Goal: Task Accomplishment & Management: Manage account settings

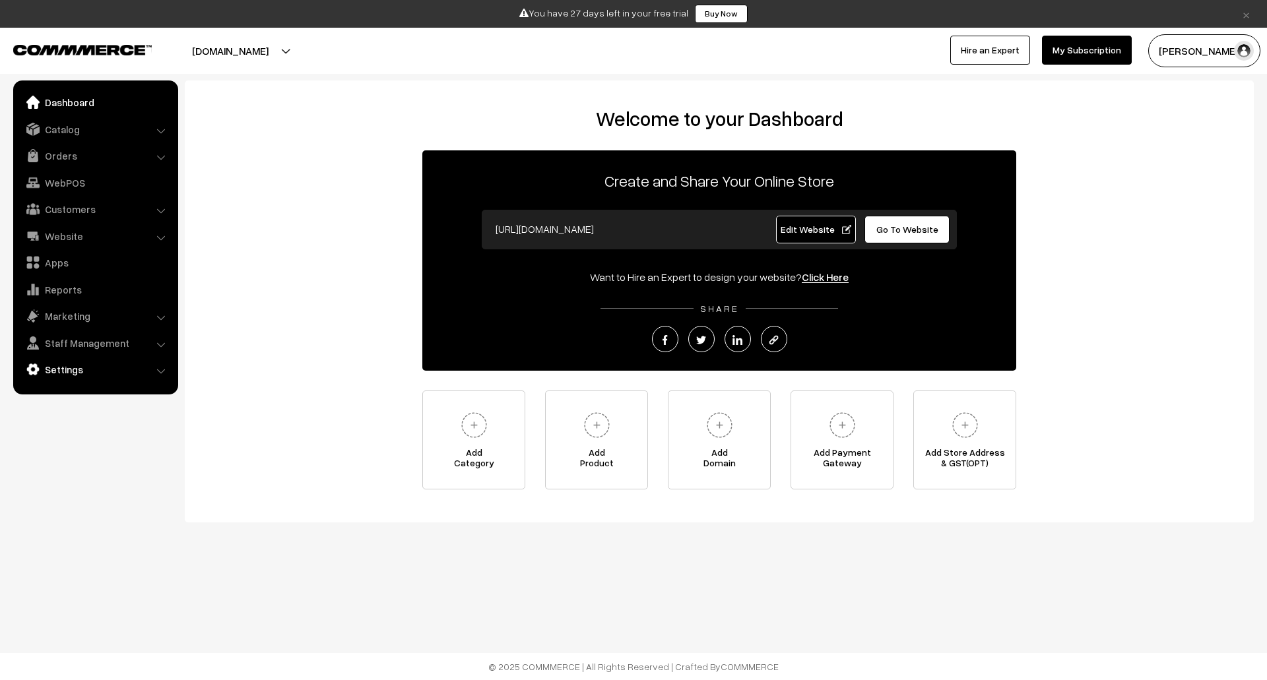
click at [107, 366] on link "Settings" at bounding box center [94, 370] width 157 height 24
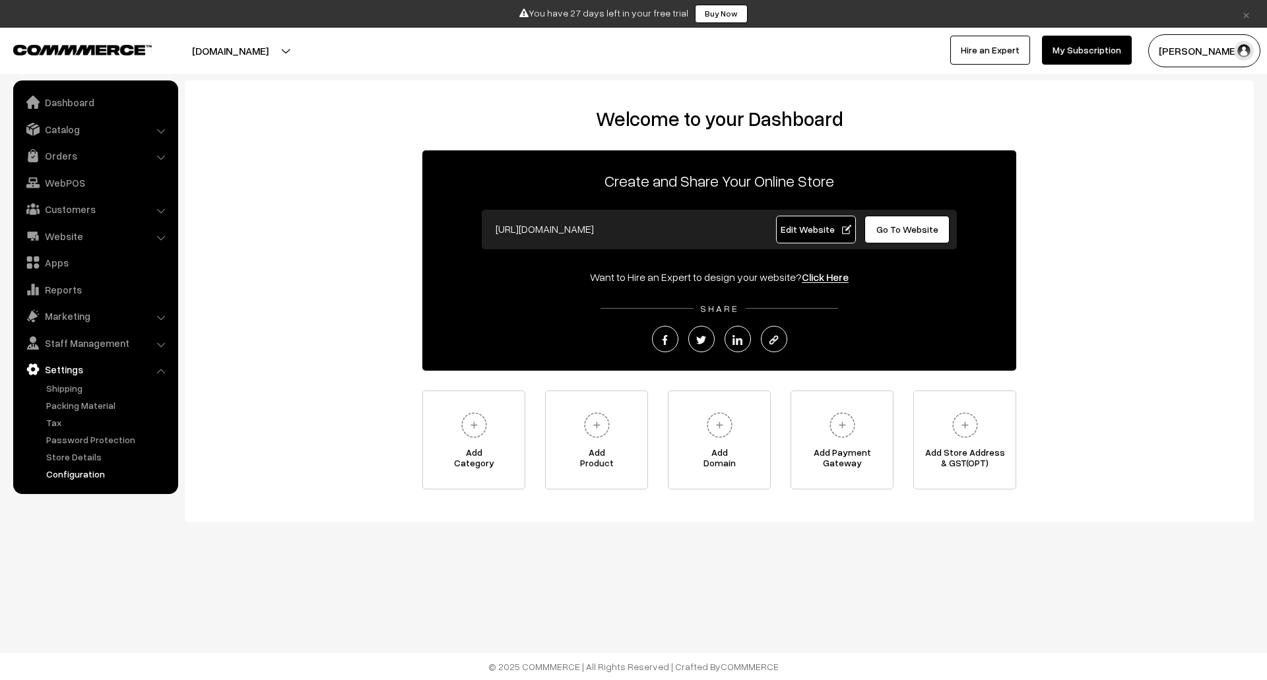
click at [92, 472] on link "Configuration" at bounding box center [108, 474] width 131 height 14
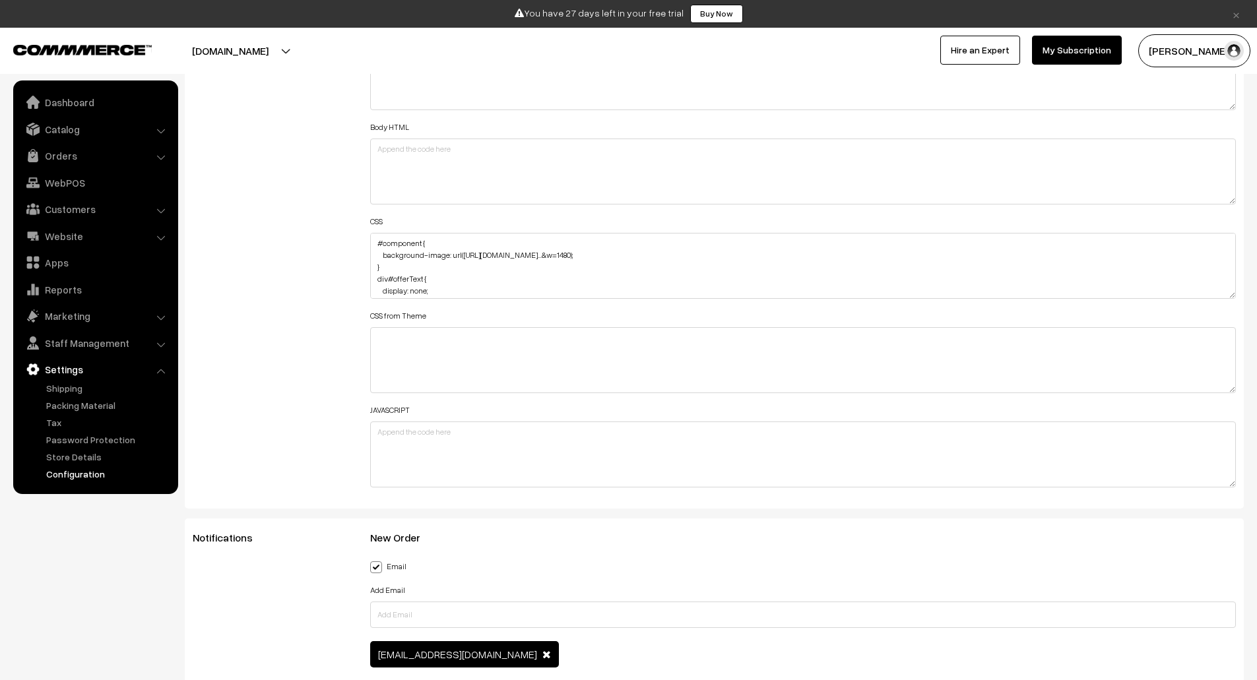
scroll to position [1527, 0]
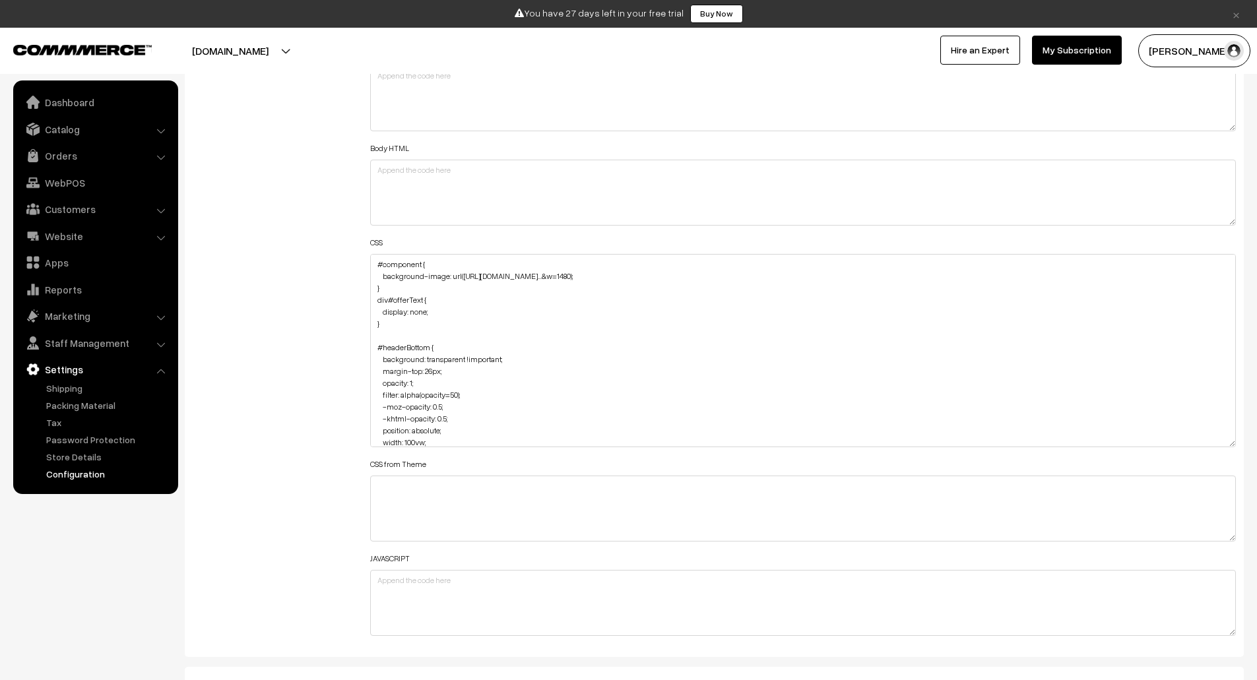
drag, startPoint x: 1230, startPoint y: 315, endPoint x: 1259, endPoint y: 445, distance: 133.2
click at [315, 49] on button "[DOMAIN_NAME]" at bounding box center [230, 50] width 169 height 33
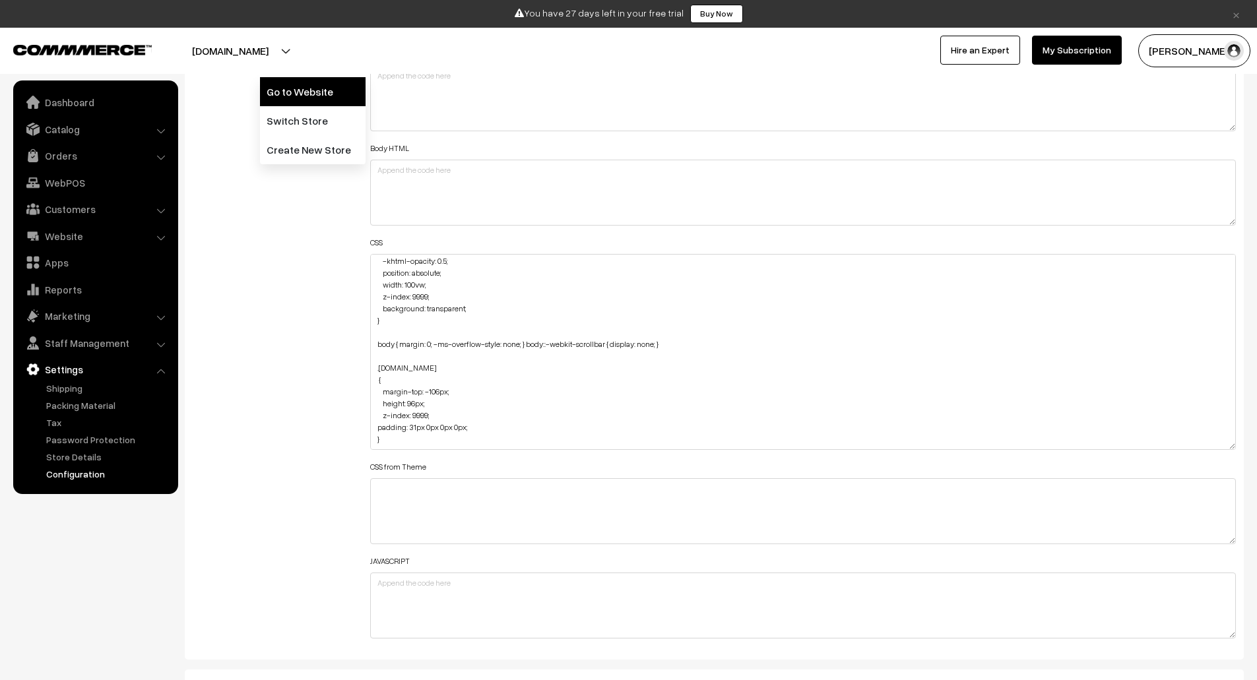
click at [314, 90] on link "Go to Website" at bounding box center [313, 91] width 106 height 29
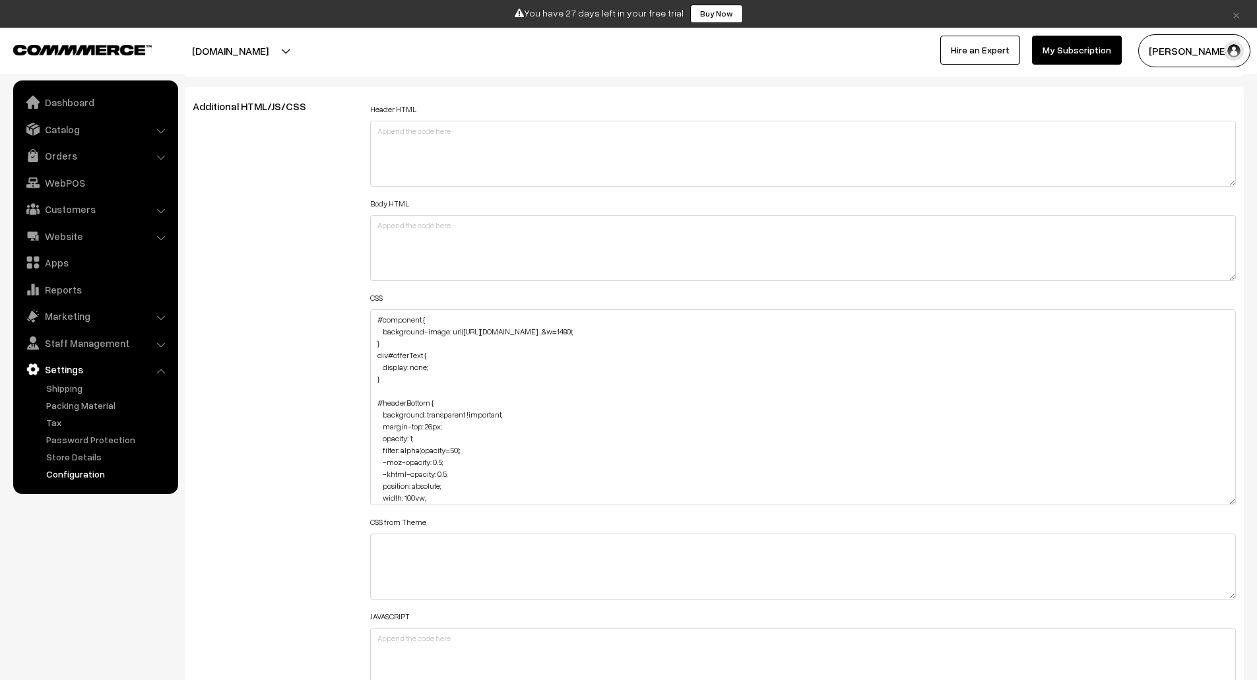
scroll to position [1471, 0]
drag, startPoint x: 420, startPoint y: 319, endPoint x: 373, endPoint y: 325, distance: 47.1
click at [373, 325] on textarea "#component { background-image: url(https://img.freepik.com/free-vector/hand-dra…" at bounding box center [803, 408] width 866 height 196
click at [609, 344] on textarea "#component { background-image: url(https://img.freepik.com/free-vector/hand-dra…" at bounding box center [803, 408] width 866 height 196
click at [570, 389] on textarea "#component { background-image: url(https://img.freepik.com/free-vector/hand-dra…" at bounding box center [803, 408] width 866 height 196
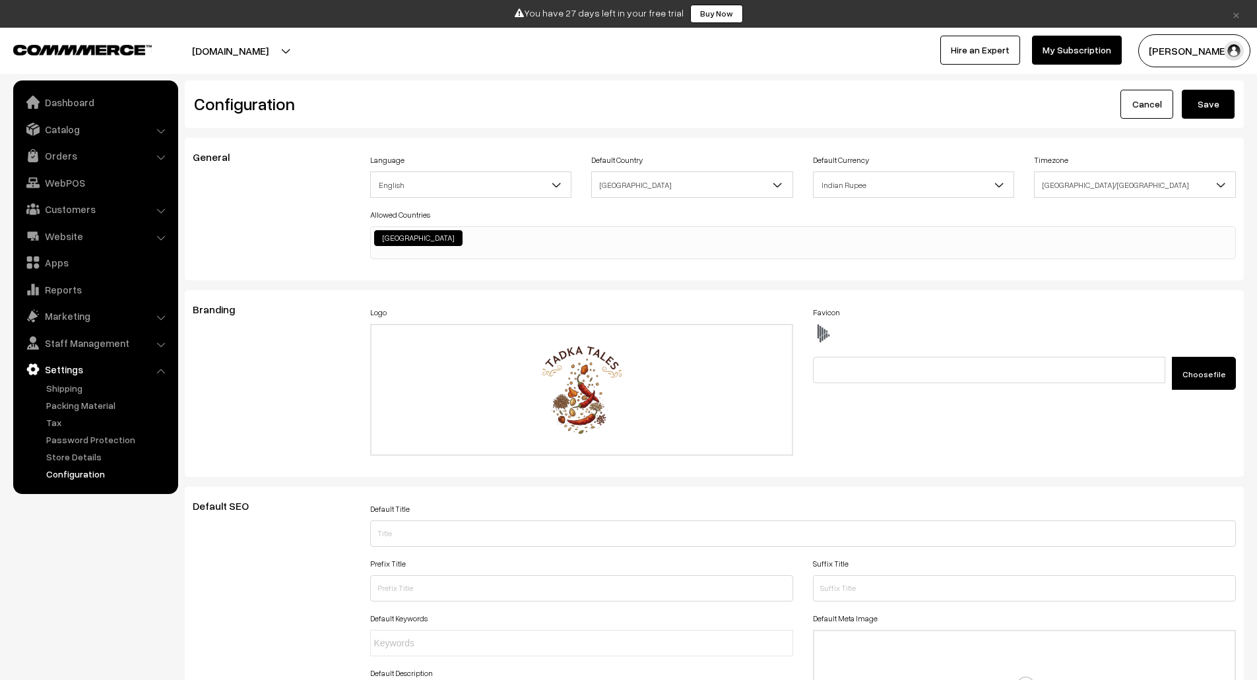
scroll to position [1, 0]
type textarea "body { background-image: url([URL][DOMAIN_NAME]…&w=1480) !important; } div#offe…"
click at [1211, 102] on button "Save" at bounding box center [1208, 103] width 53 height 29
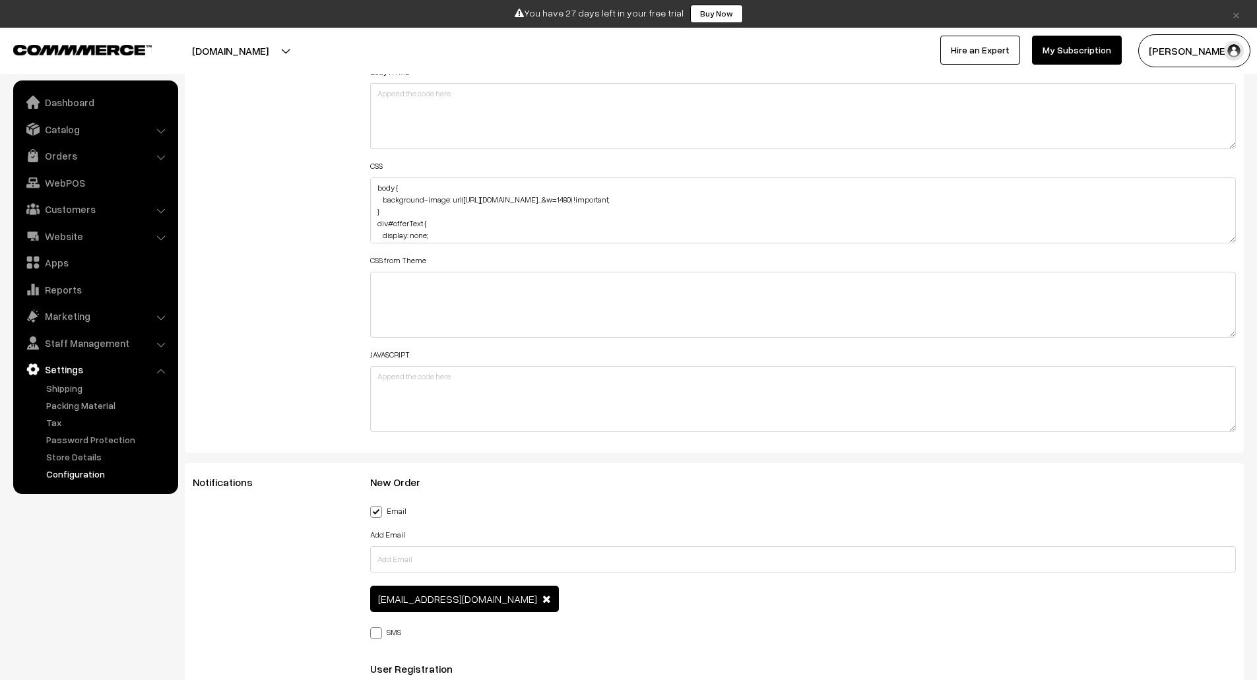
scroll to position [1604, 0]
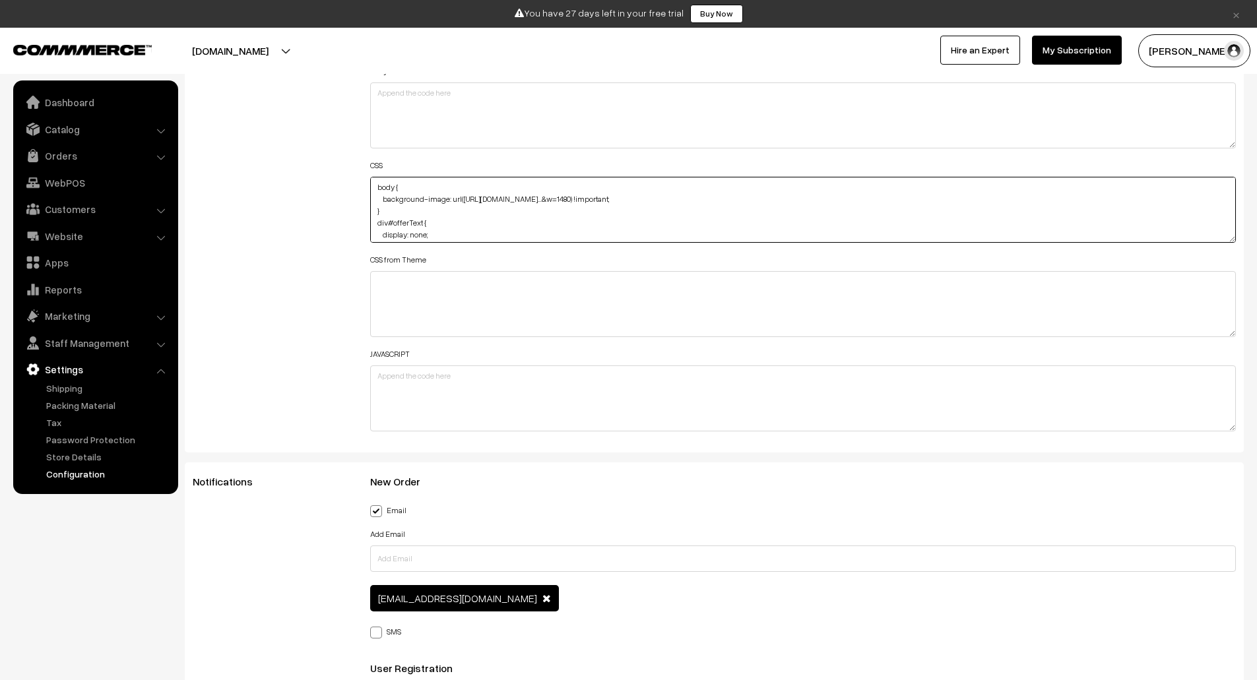
click at [647, 214] on textarea "body { background-image: url(https://img.freepik.com/free-vector/hand-drawn-her…" at bounding box center [803, 210] width 866 height 66
paste textarea "background-position: center center; /* Centers the image */ background-repeat: …"
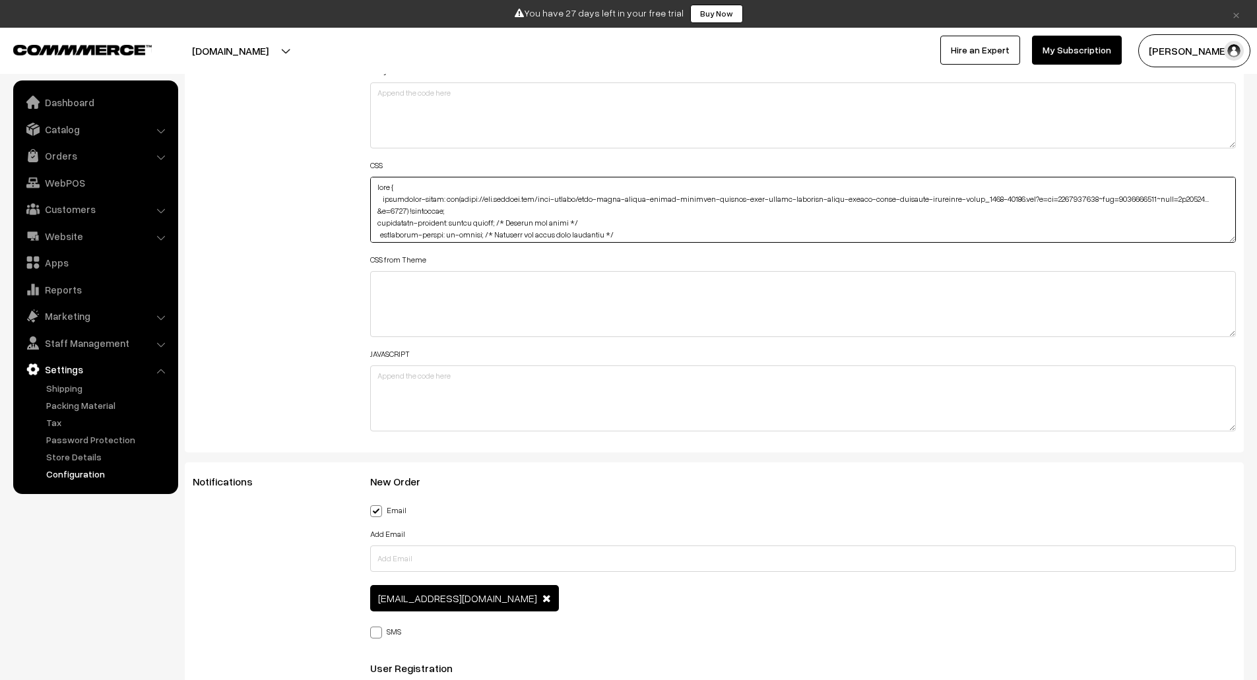
scroll to position [33, 0]
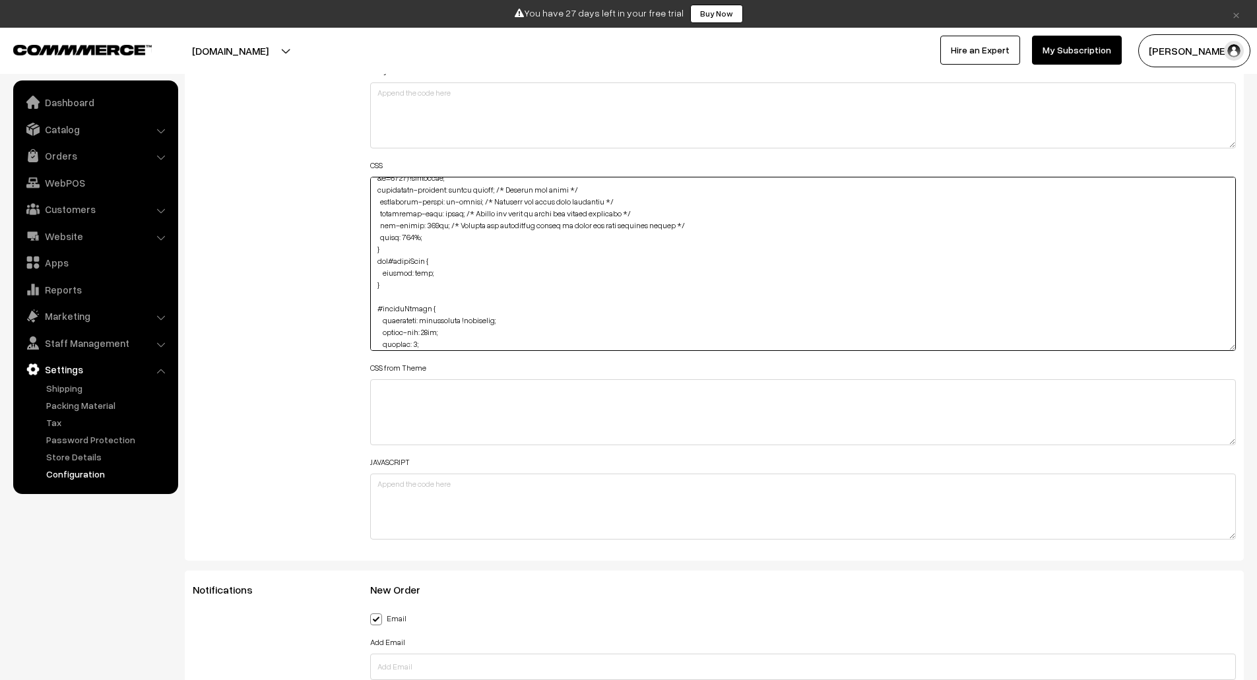
drag, startPoint x: 1231, startPoint y: 238, endPoint x: 1222, endPoint y: 347, distance: 109.9
click at [1222, 347] on textarea "body { background-image: url(https://img.freepik.com/free-vector/hand-drawn-her…" at bounding box center [803, 264] width 866 height 174
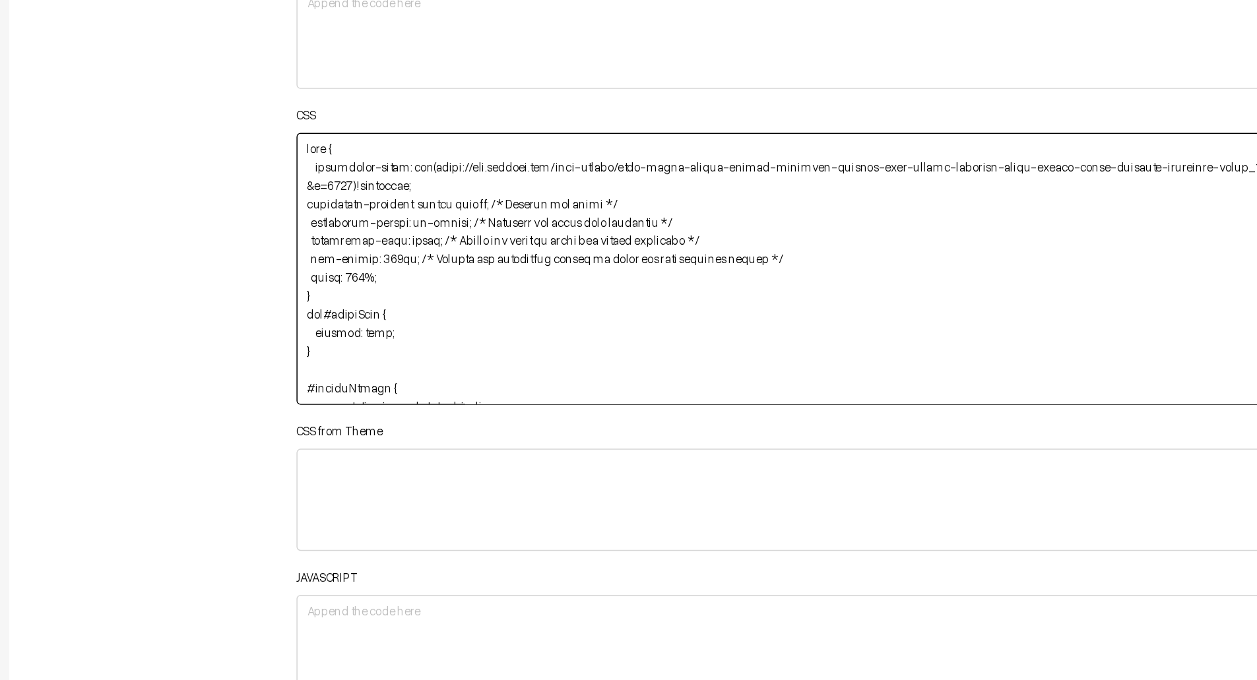
drag, startPoint x: 497, startPoint y: 223, endPoint x: 591, endPoint y: 220, distance: 93.7
click at [591, 220] on textarea "body { background-image: url(https://img.freepik.com/free-vector/hand-drawn-her…" at bounding box center [803, 264] width 866 height 175
drag, startPoint x: 484, startPoint y: 235, endPoint x: 620, endPoint y: 234, distance: 135.3
click at [620, 234] on textarea "body { background-image: url(https://img.freepik.com/free-vector/hand-drawn-her…" at bounding box center [803, 264] width 866 height 175
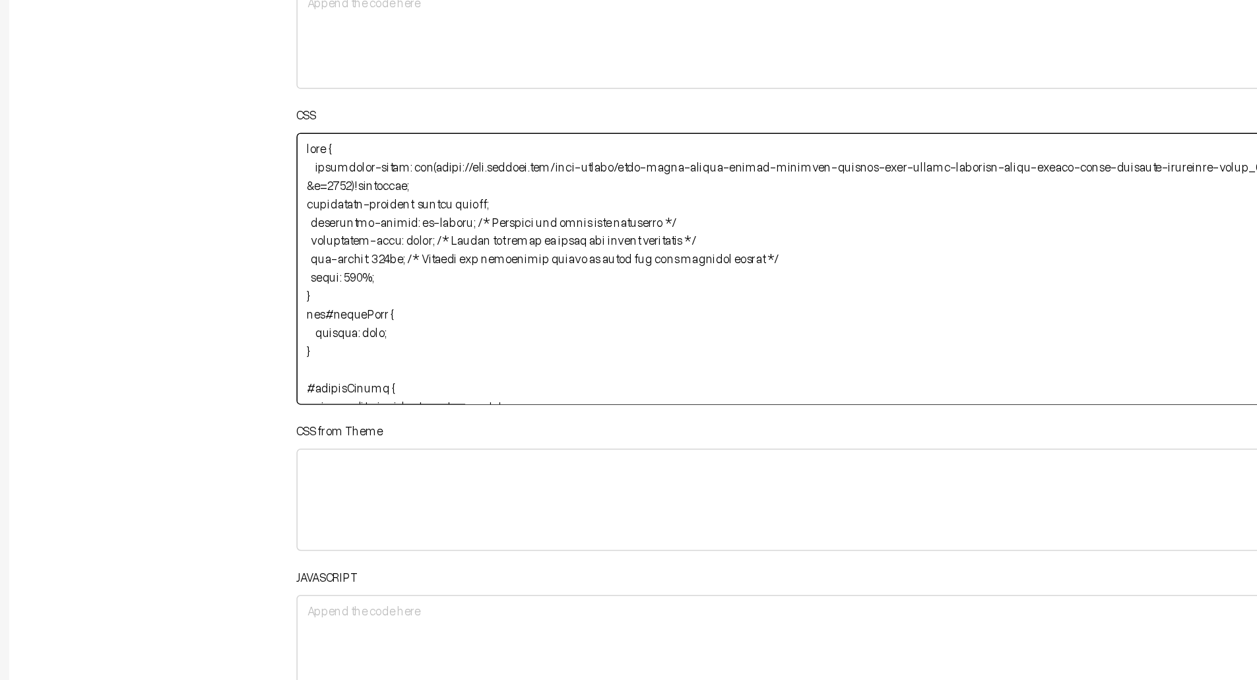
click at [484, 235] on textarea "body { background-image: url(https://img.freepik.com/free-vector/hand-drawn-her…" at bounding box center [803, 264] width 866 height 175
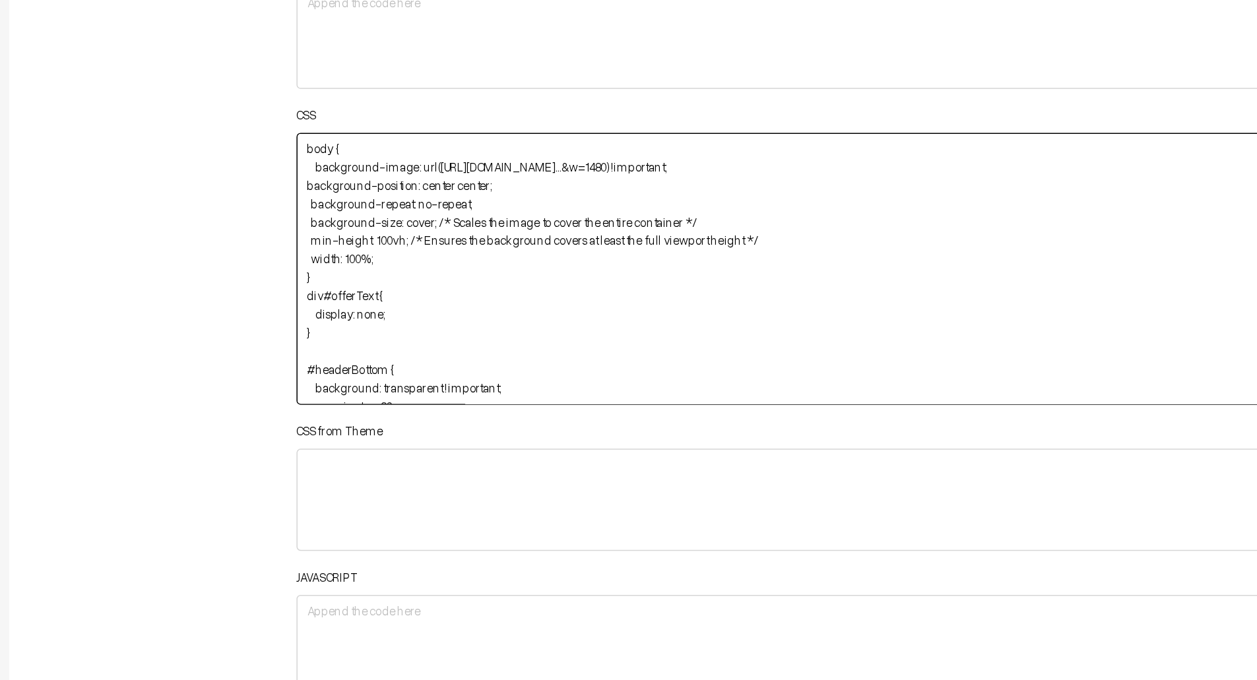
click at [461, 246] on textarea "body { background-image: url(https://img.freepik.com/free-vector/hand-drawn-her…" at bounding box center [803, 264] width 866 height 175
click at [657, 247] on textarea "body { background-image: url(https://img.freepik.com/free-vector/hand-drawn-her…" at bounding box center [803, 264] width 866 height 175
click at [672, 256] on textarea "body { background-image: url(https://img.freepik.com/free-vector/hand-drawn-her…" at bounding box center [803, 264] width 866 height 175
click at [441, 259] on textarea "body { background-image: url(https://img.freepik.com/free-vector/hand-drawn-her…" at bounding box center [803, 264] width 866 height 175
click at [378, 226] on textarea "body { background-image: url(https://img.freepik.com/free-vector/hand-drawn-her…" at bounding box center [803, 264] width 866 height 175
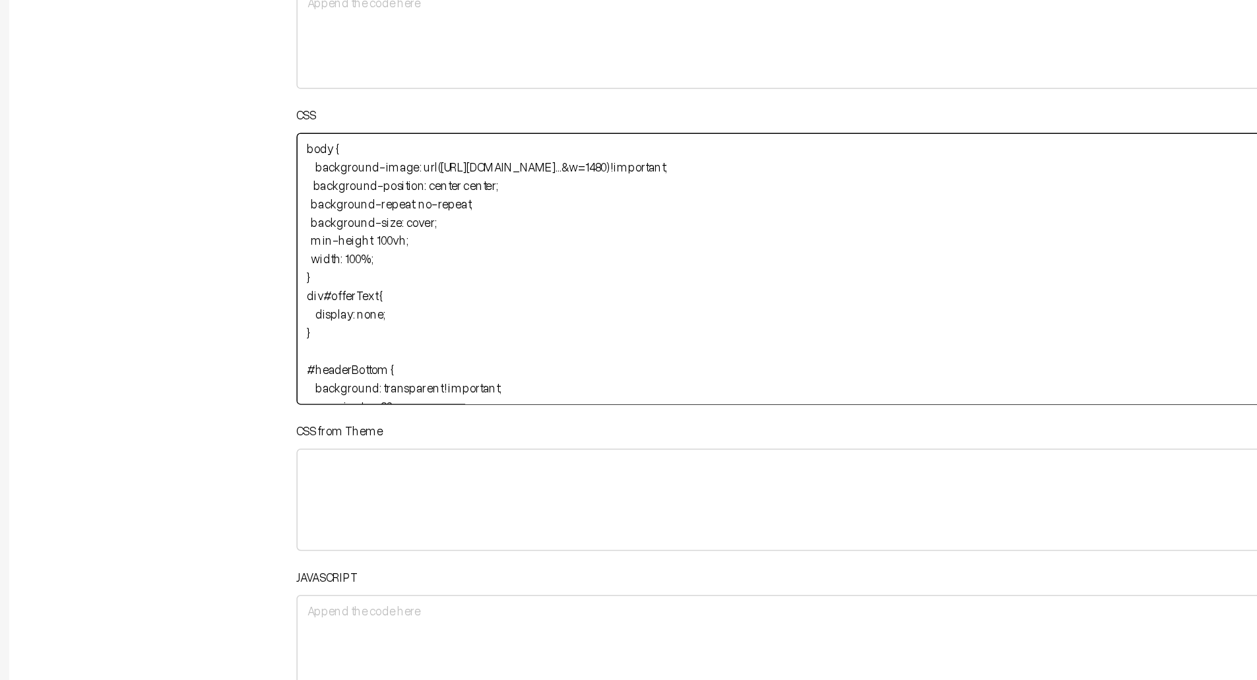
click at [378, 236] on textarea "body { background-image: url(https://img.freepik.com/free-vector/hand-drawn-her…" at bounding box center [803, 264] width 866 height 175
click at [380, 237] on textarea "body { background-image: url(https://img.freepik.com/free-vector/hand-drawn-her…" at bounding box center [803, 264] width 866 height 175
click at [380, 248] on textarea "body { background-image: url(https://img.freepik.com/free-vector/hand-drawn-her…" at bounding box center [803, 264] width 866 height 175
click at [380, 257] on textarea "body { background-image: url(https://img.freepik.com/free-vector/hand-drawn-her…" at bounding box center [803, 264] width 866 height 175
click at [380, 271] on textarea "body { background-image: url(https://img.freepik.com/free-vector/hand-drawn-her…" at bounding box center [803, 264] width 866 height 175
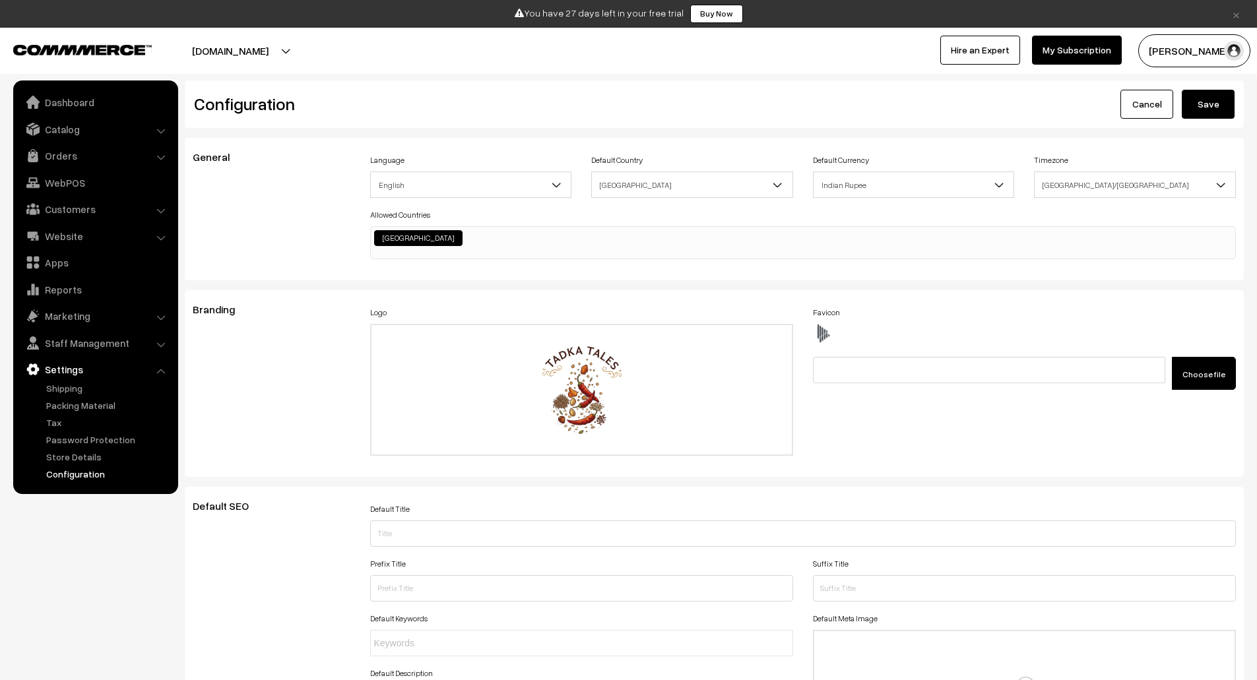
type textarea "body { background-image: url(https://img.freepik.com/free-vector/hand-drawn-her…"
click at [1205, 115] on button "Save" at bounding box center [1208, 104] width 53 height 29
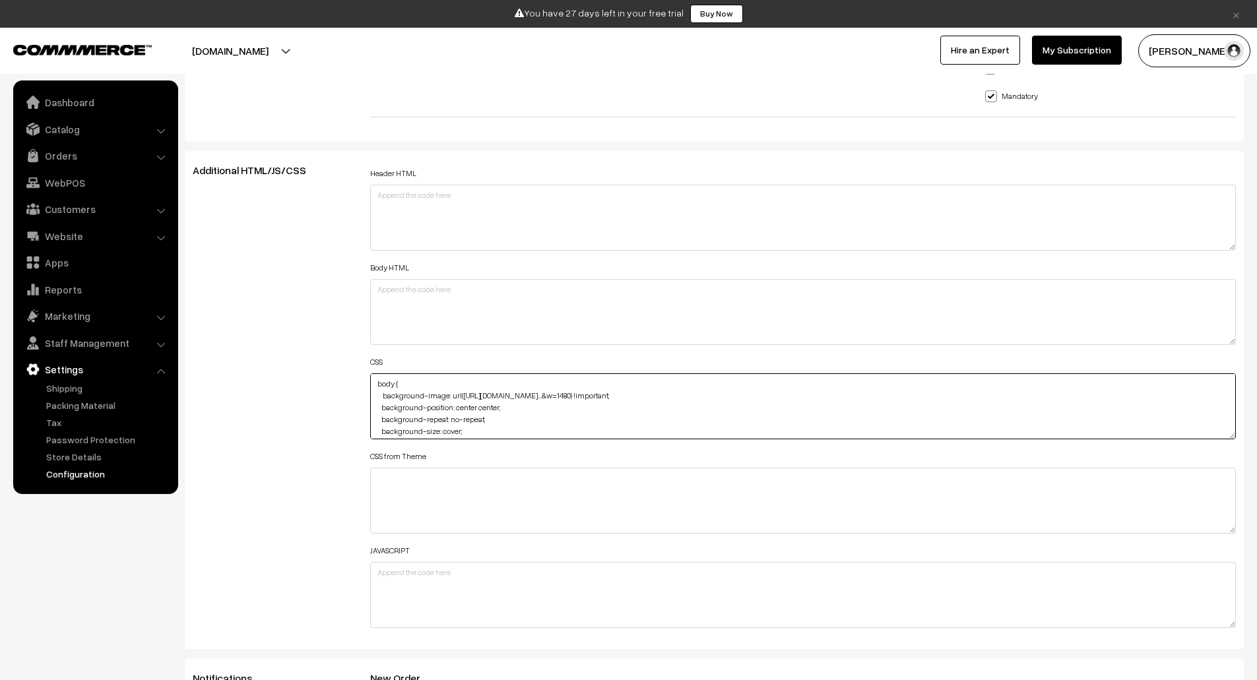
click at [377, 388] on textarea "body { background-image: url([URL][DOMAIN_NAME]…&w=1480) !important; background…" at bounding box center [803, 406] width 866 height 66
paste textarea "body, html { height: 100%; /* Ensures the body and html elements take up the fu…"
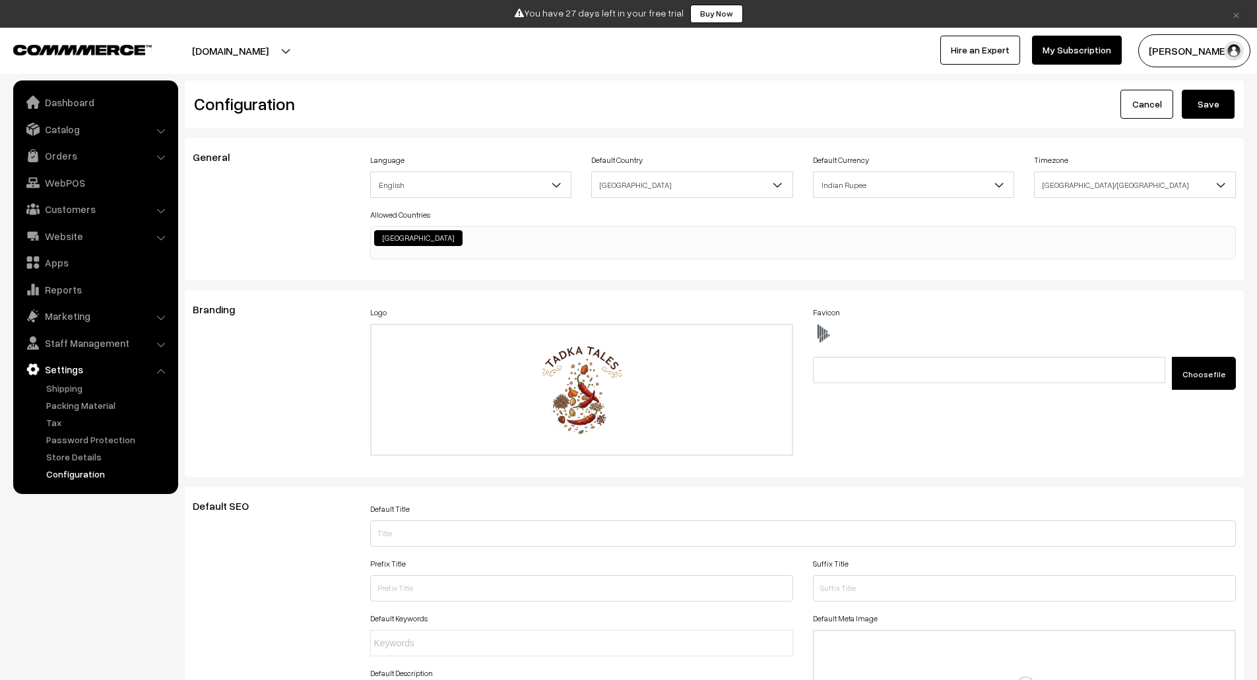
type textarea "body, html { height: 100%; /* Ensures the body and html elements take up the fu…"
click at [1208, 110] on button "Save" at bounding box center [1208, 104] width 53 height 29
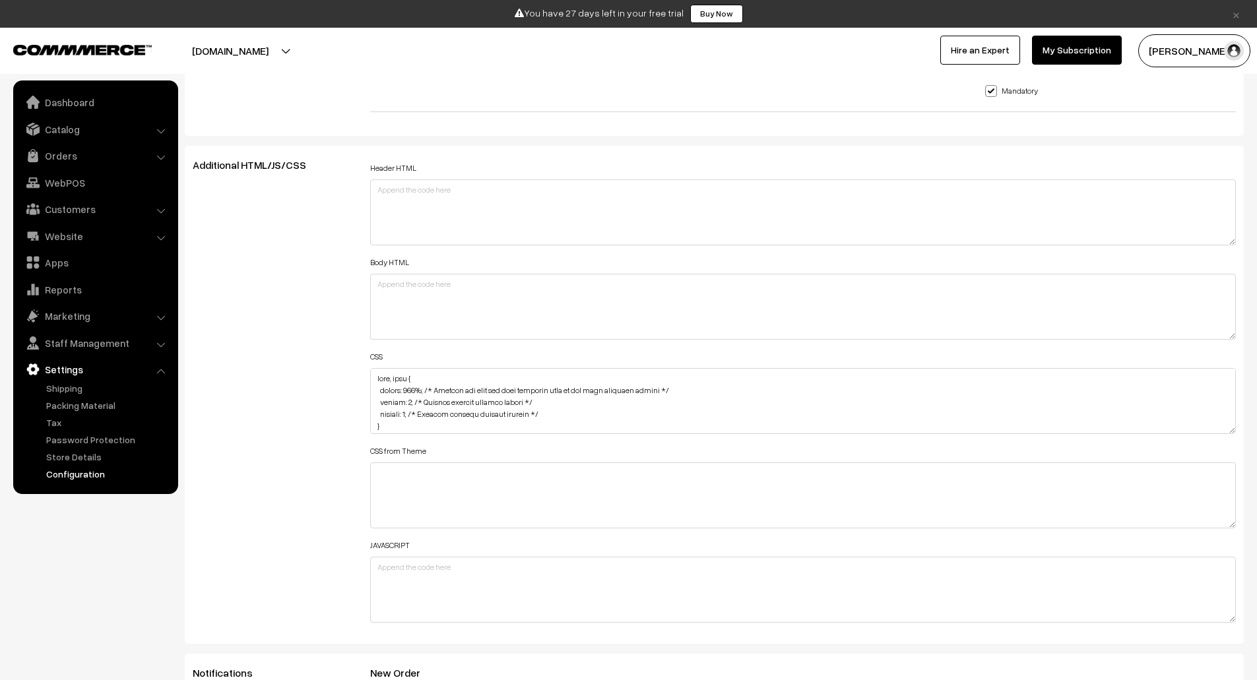
scroll to position [1413, 0]
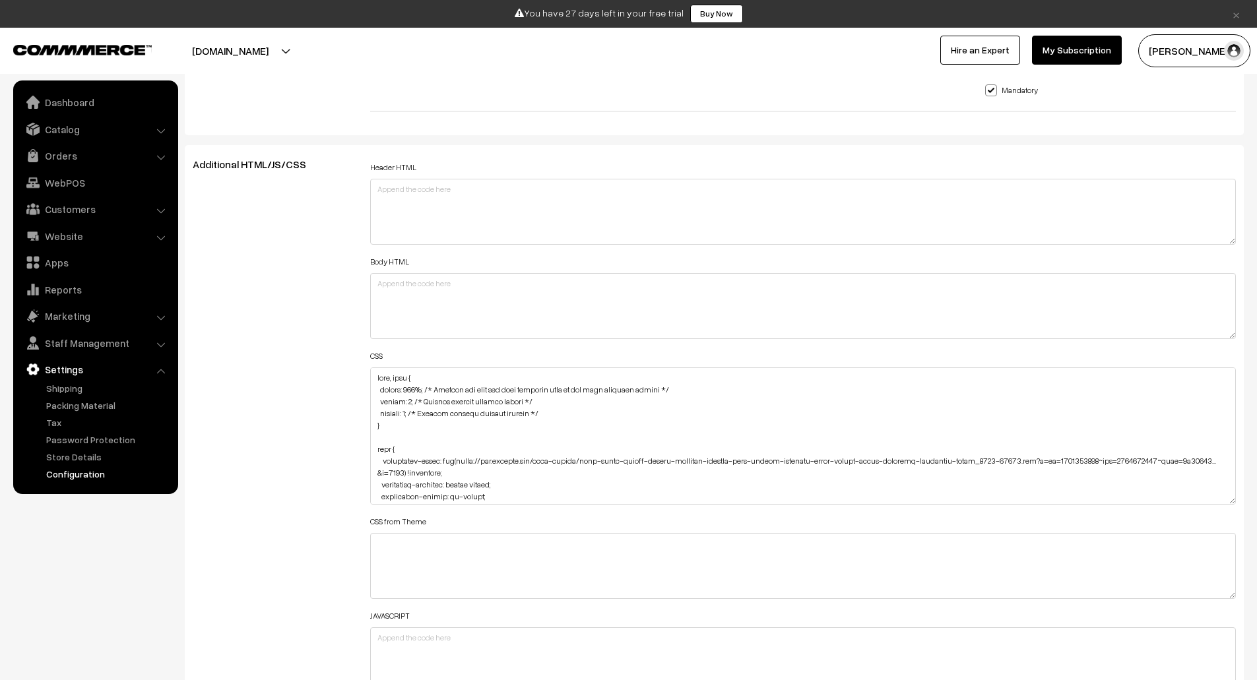
drag, startPoint x: 1231, startPoint y: 429, endPoint x: 1256, endPoint y: 503, distance: 78.4
click at [1256, 503] on div "Configuration Cancel Save General Language English English" at bounding box center [628, 665] width 1257 height 3997
click at [422, 391] on textarea at bounding box center [803, 437] width 866 height 141
click at [427, 394] on textarea at bounding box center [803, 437] width 866 height 141
click at [698, 392] on textarea at bounding box center [803, 437] width 866 height 141
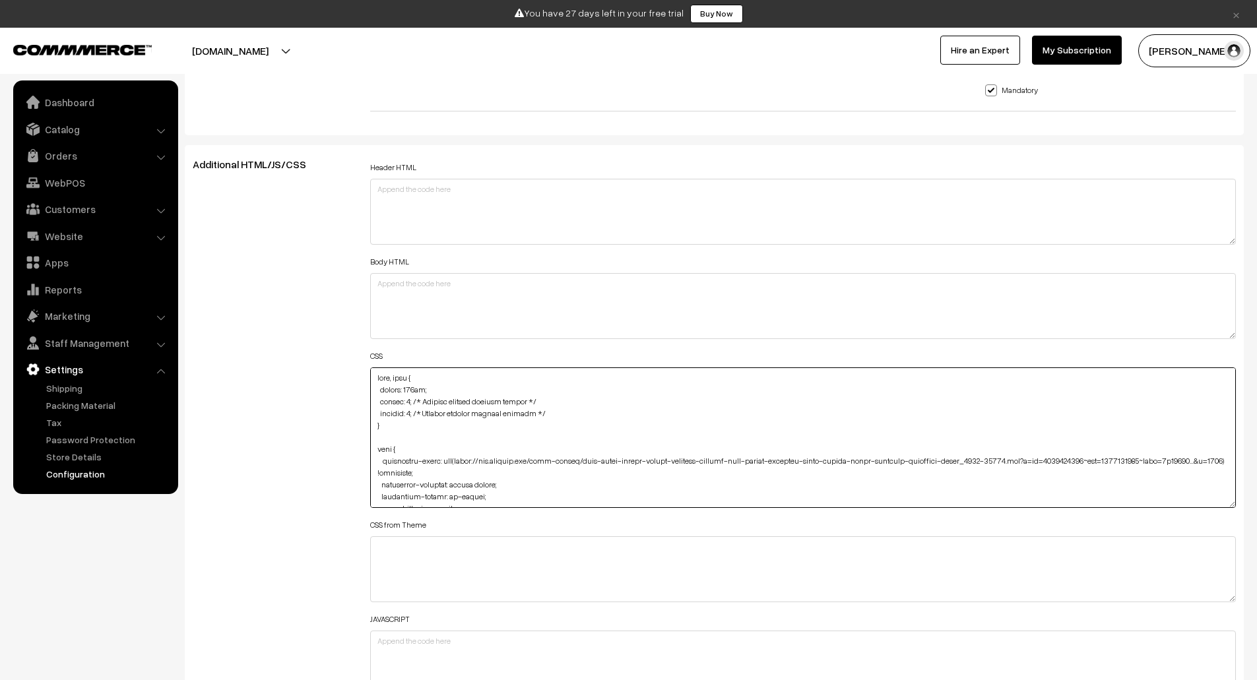
click at [568, 401] on textarea at bounding box center [803, 437] width 866 height 141
click at [412, 403] on textarea at bounding box center [803, 437] width 866 height 141
click at [418, 414] on textarea at bounding box center [803, 437] width 866 height 141
click at [564, 413] on textarea at bounding box center [803, 437] width 866 height 141
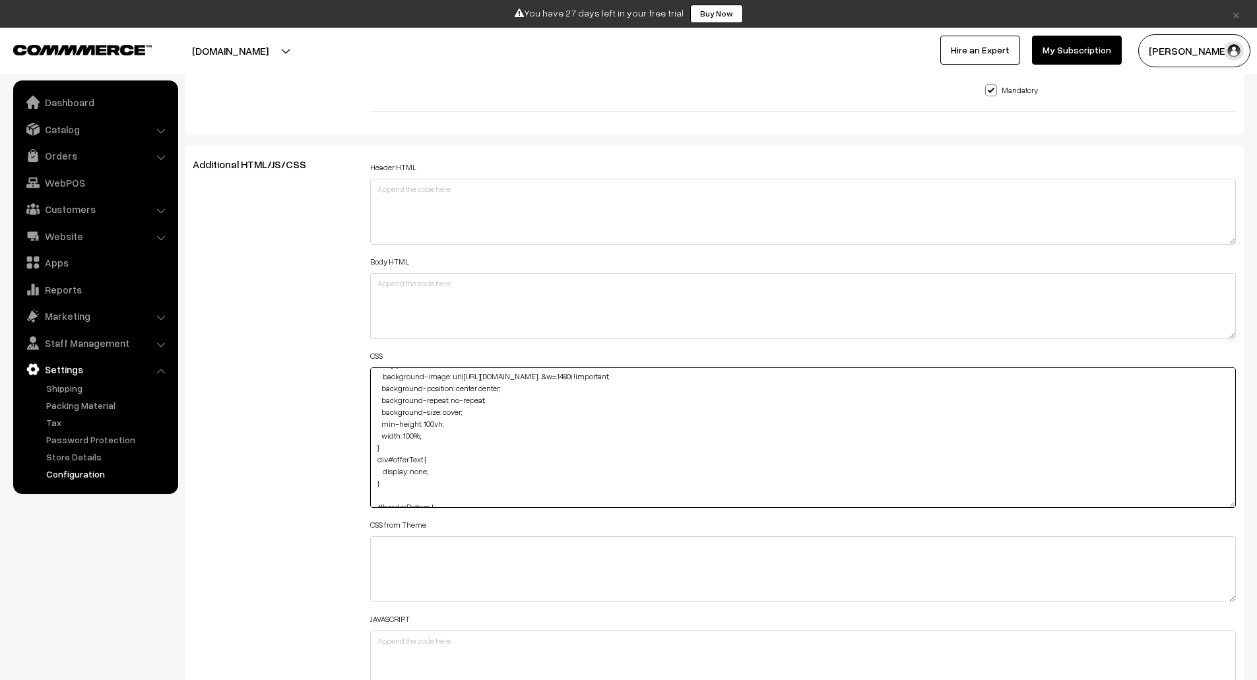
scroll to position [85, 0]
click at [420, 451] on textarea at bounding box center [803, 437] width 866 height 141
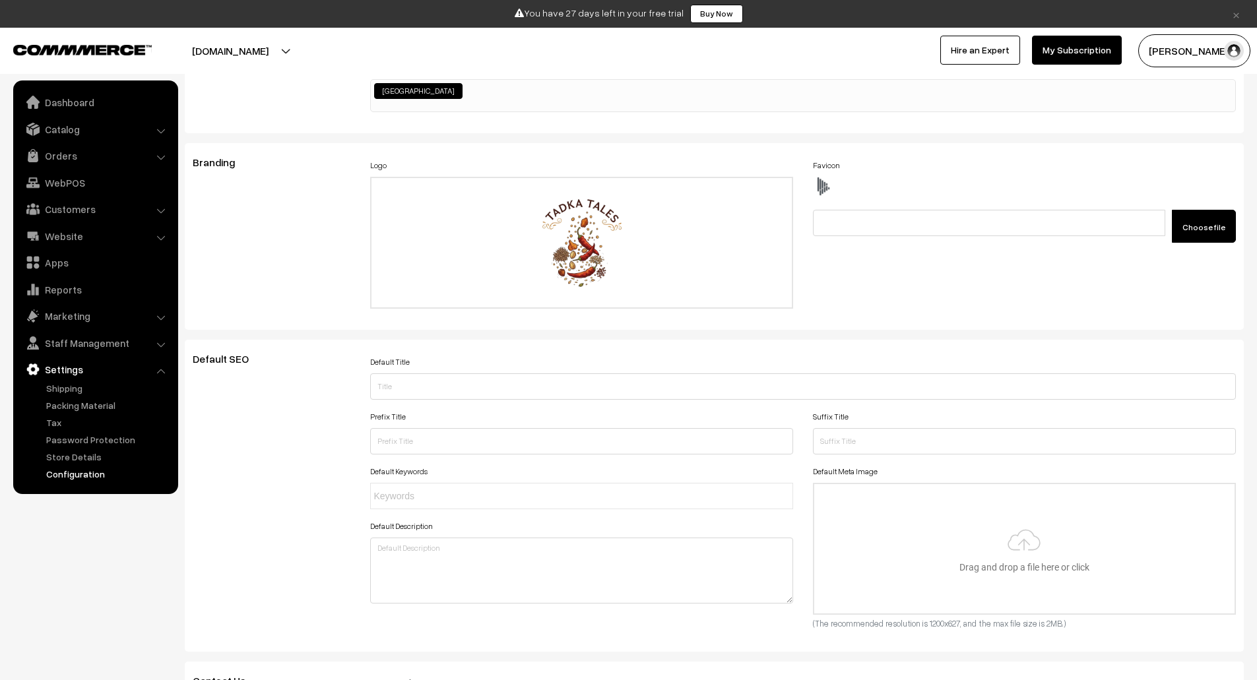
scroll to position [0, 0]
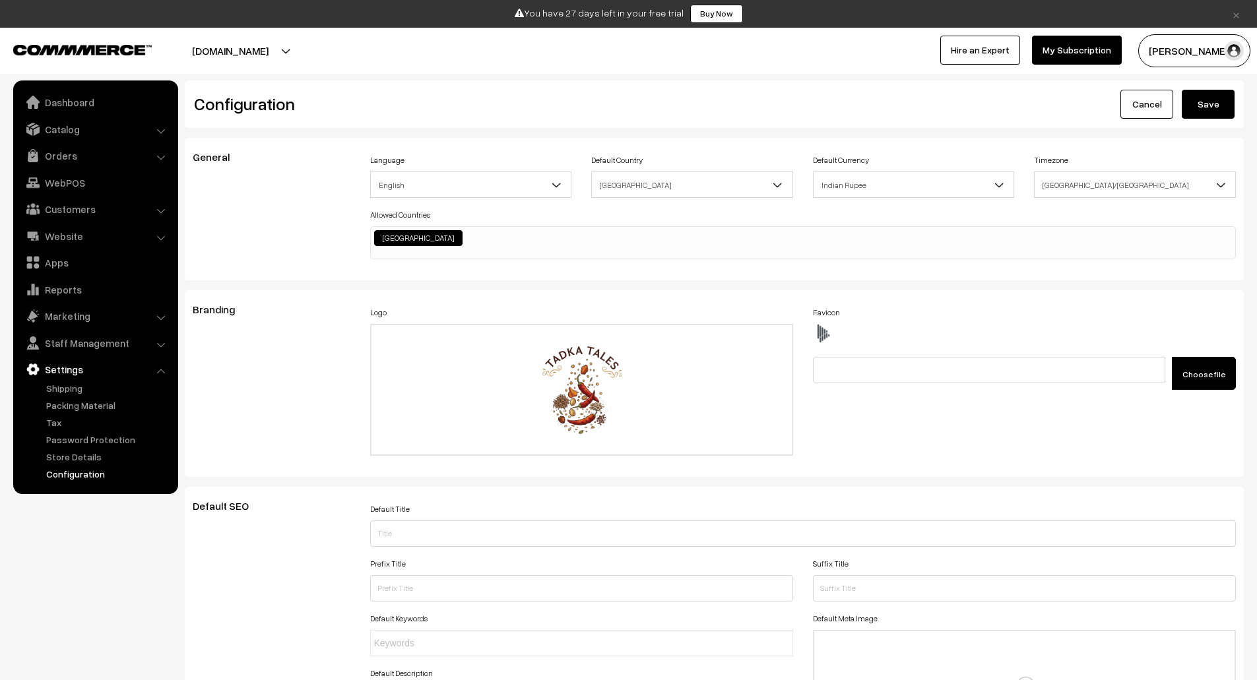
type textarea "body, html { height: 100vh; margin: 0; padding: 0; } body { background-image: u…"
click at [1216, 102] on button "Save" at bounding box center [1208, 104] width 53 height 29
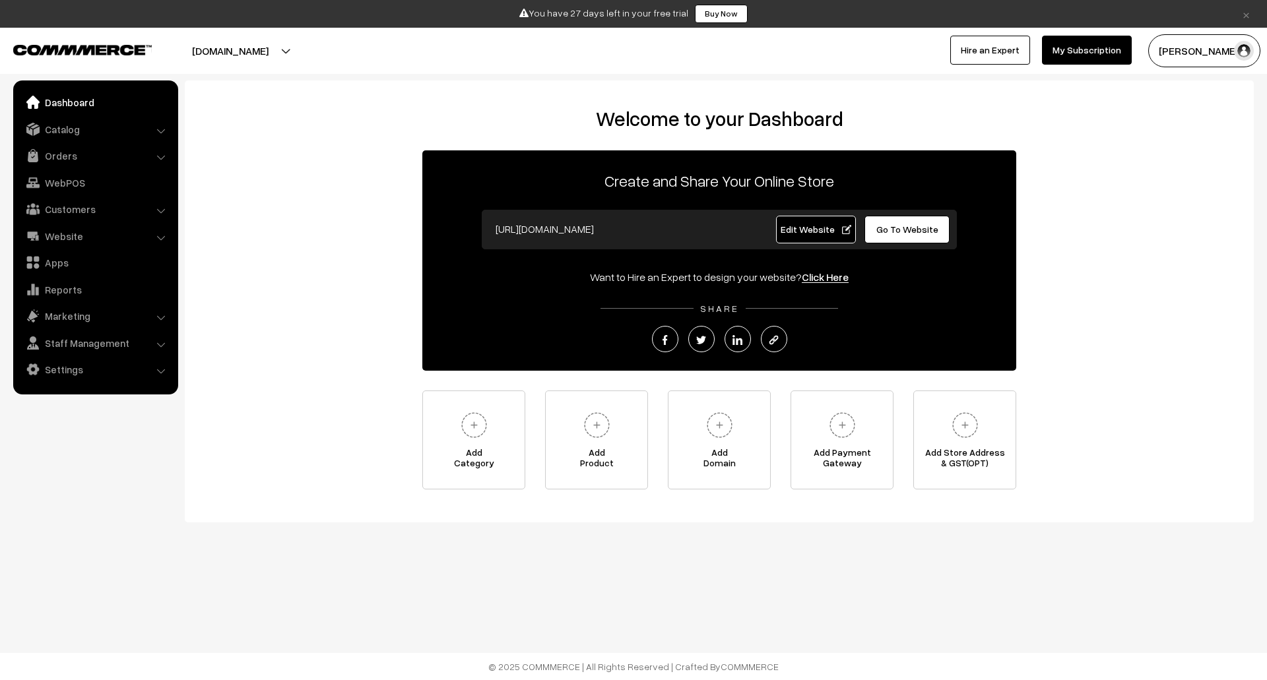
click at [817, 222] on link "Edit Website" at bounding box center [816, 230] width 80 height 28
click at [803, 228] on span "Edit Website" at bounding box center [816, 229] width 71 height 11
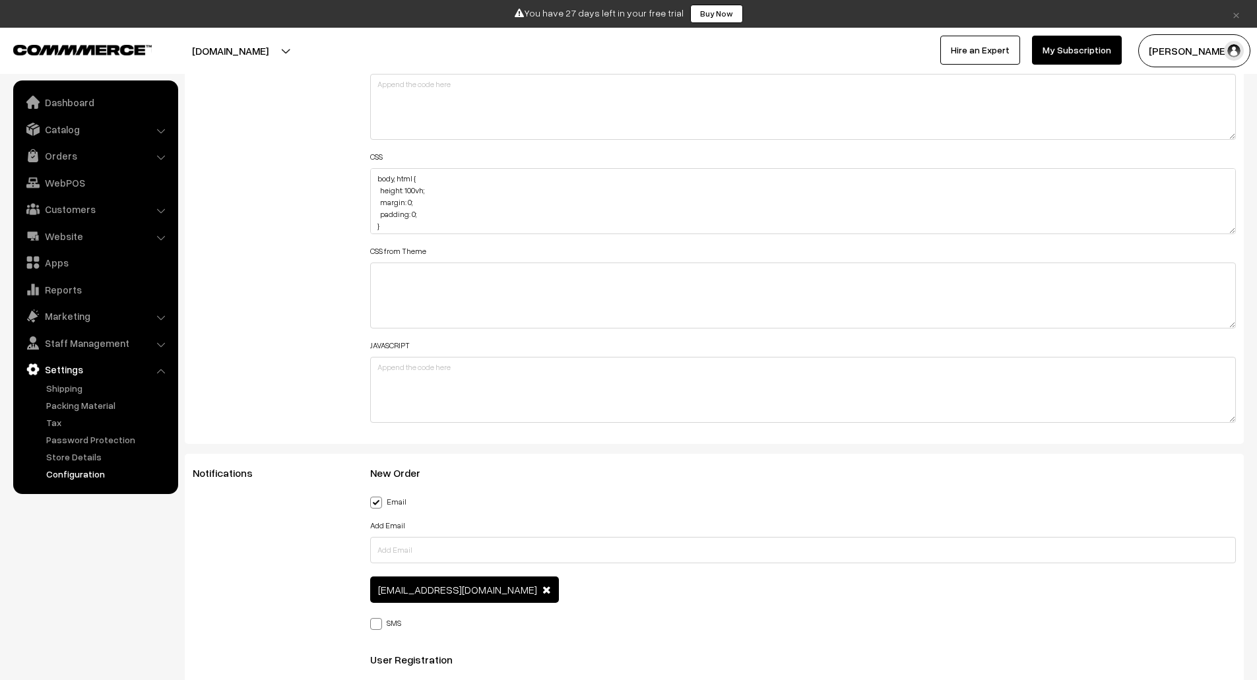
scroll to position [1631, 0]
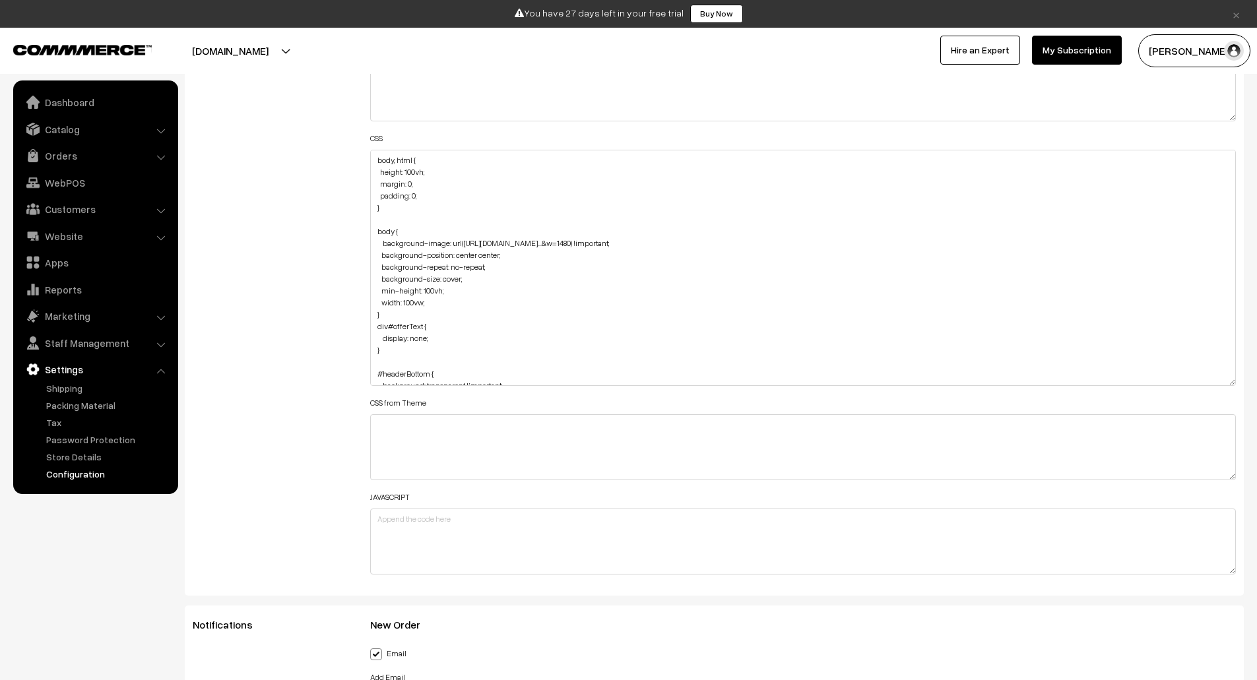
drag, startPoint x: 1232, startPoint y: 212, endPoint x: 1250, endPoint y: 390, distance: 178.4
click at [1250, 390] on div "General Language English English Default Country Afghanistan Albania Algeria Am…" at bounding box center [714, 526] width 1079 height 4038
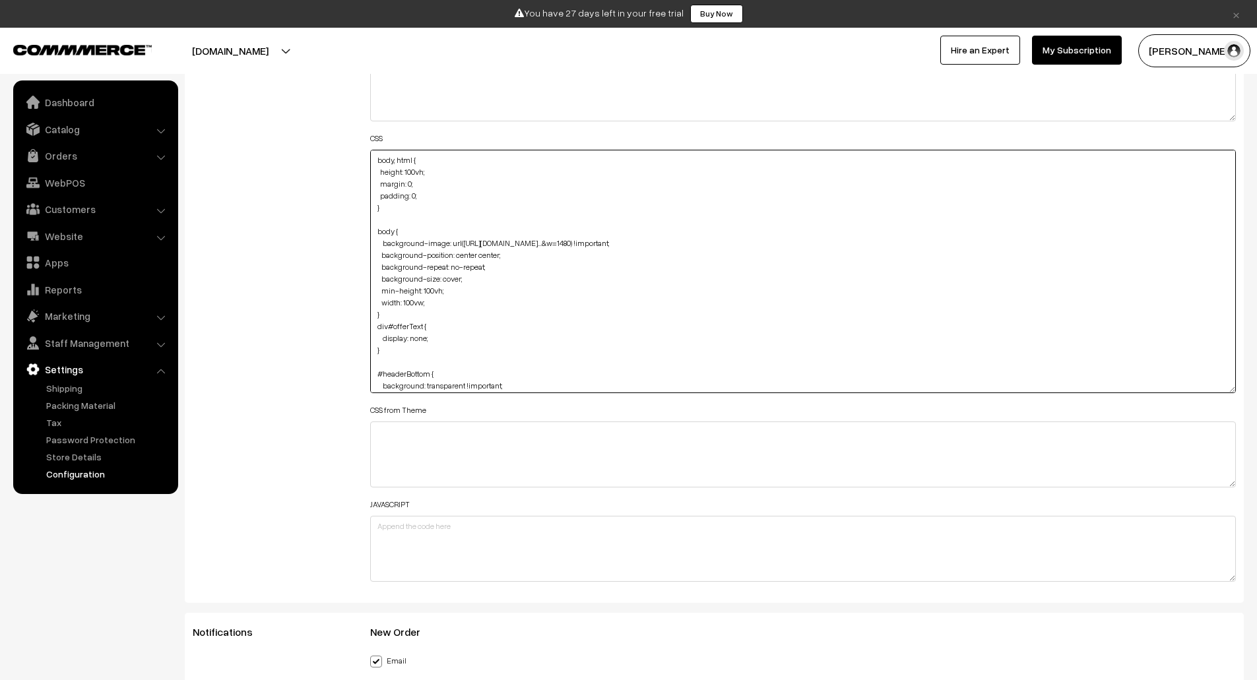
drag, startPoint x: 440, startPoint y: 314, endPoint x: 381, endPoint y: 268, distance: 74.7
click at [381, 268] on textarea "body, html { height: 100vh; margin: 0; padding: 0; } body { background-image: u…" at bounding box center [803, 271] width 866 height 243
drag, startPoint x: 387, startPoint y: 210, endPoint x: 359, endPoint y: 157, distance: 60.2
click at [359, 157] on div "Additional HTML/JS/CSS Header HTML Body HTML CSS CSS from Theme JAVASCRIPT" at bounding box center [714, 265] width 1063 height 649
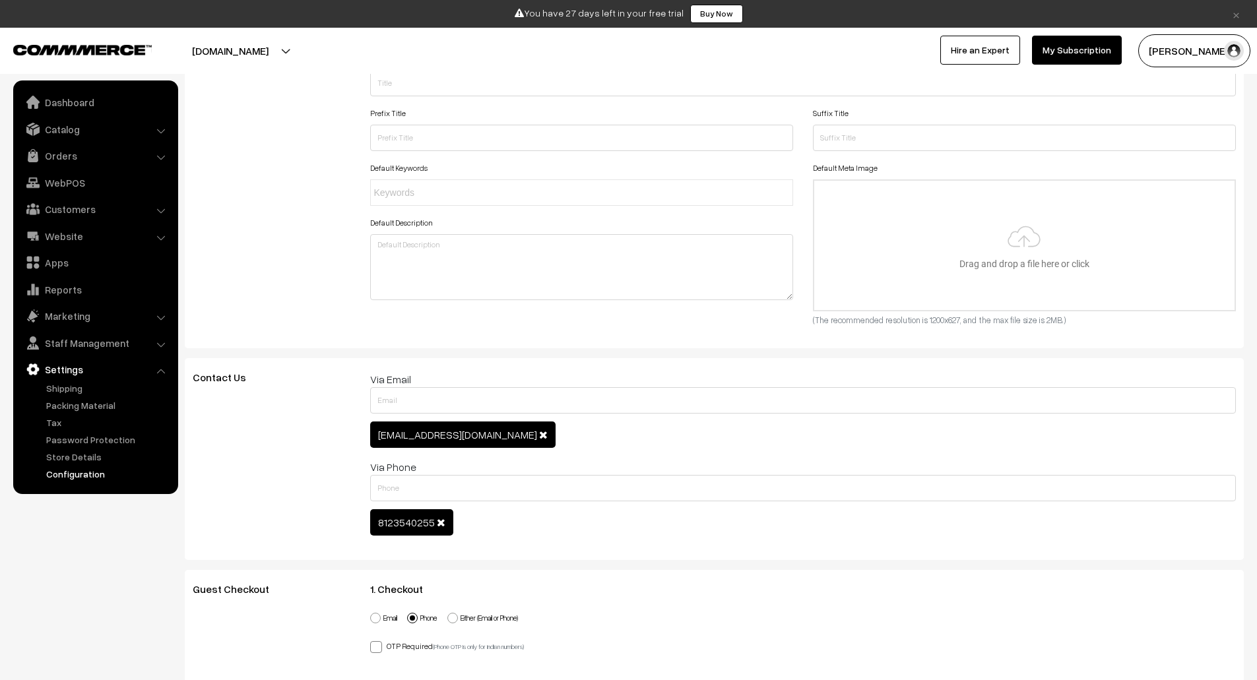
scroll to position [0, 0]
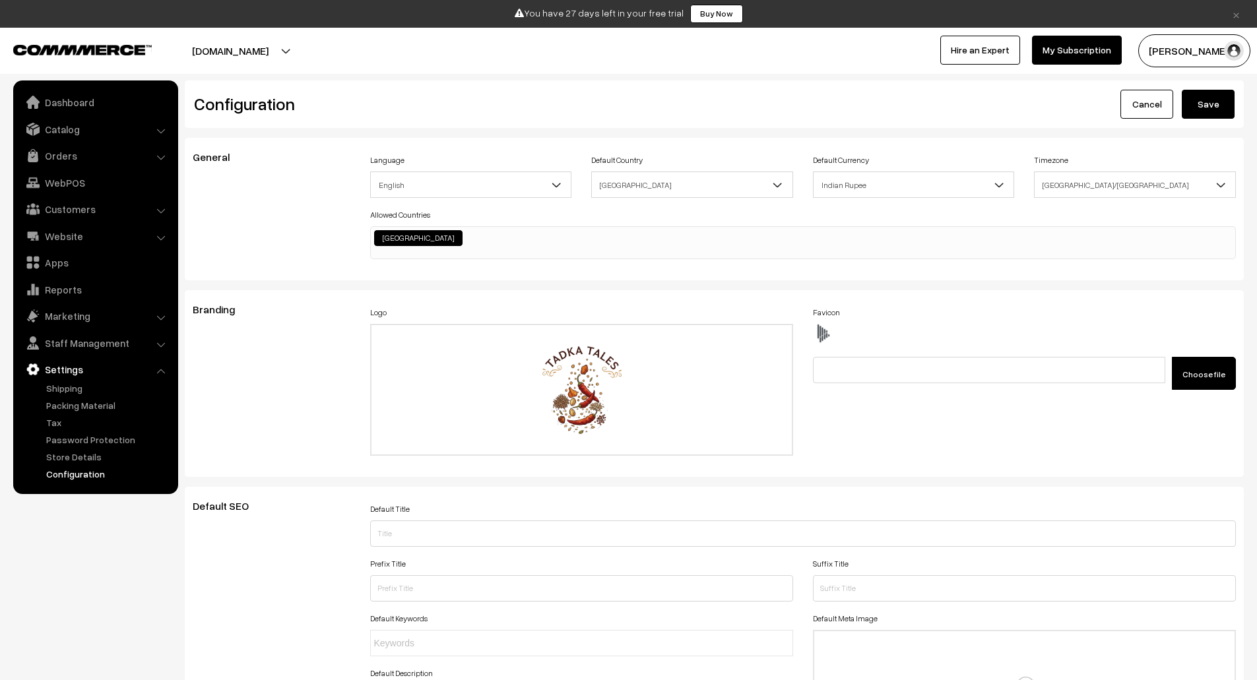
type textarea "body { background-image: url(https://img.freepik.com/free-vector/hand-drawn-her…"
click at [1205, 100] on button "Save" at bounding box center [1208, 104] width 53 height 29
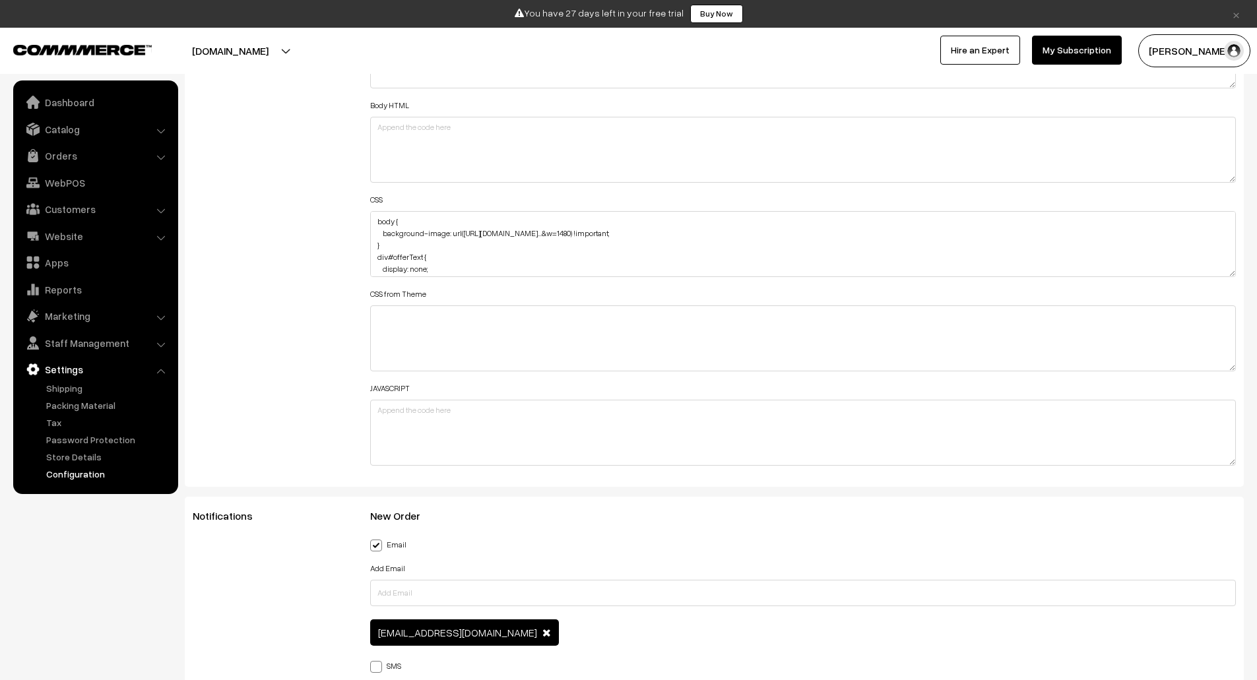
scroll to position [1605, 0]
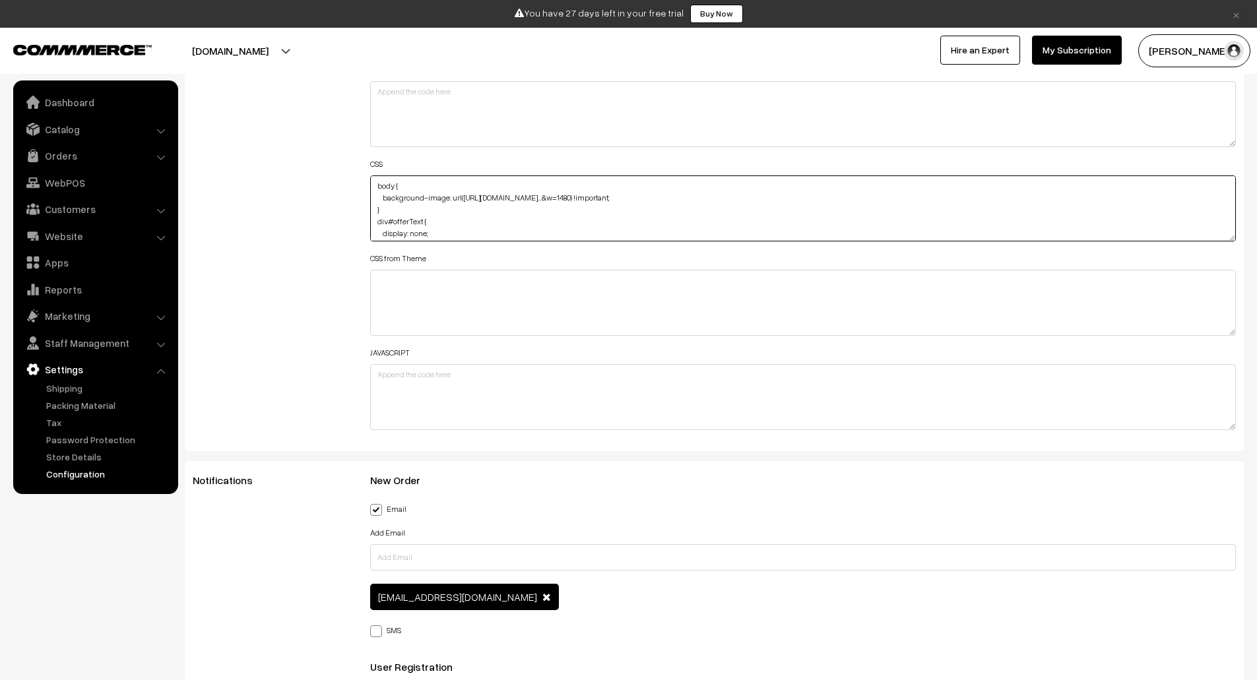
click at [457, 223] on textarea "body { background-image: url([URL][DOMAIN_NAME]…&w=1480) !important; } div#offe…" at bounding box center [803, 208] width 866 height 66
paste textarea "#heading #heading { margin: 0px; color: #865336; box-shadow: burlywood; text-sh…"
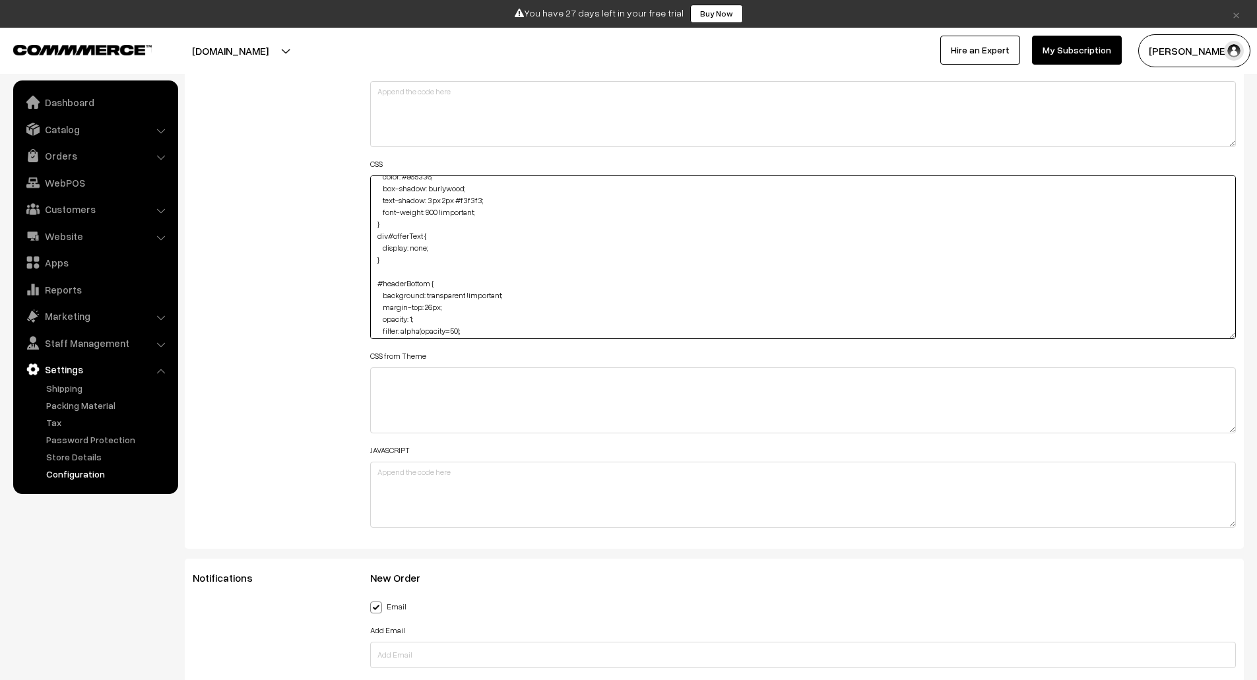
drag, startPoint x: 1232, startPoint y: 235, endPoint x: 1223, endPoint y: 358, distance: 123.7
click at [1223, 339] on textarea "body { background-image: url(https://img.freepik.com/free-vector/hand-drawn-her…" at bounding box center [803, 257] width 866 height 164
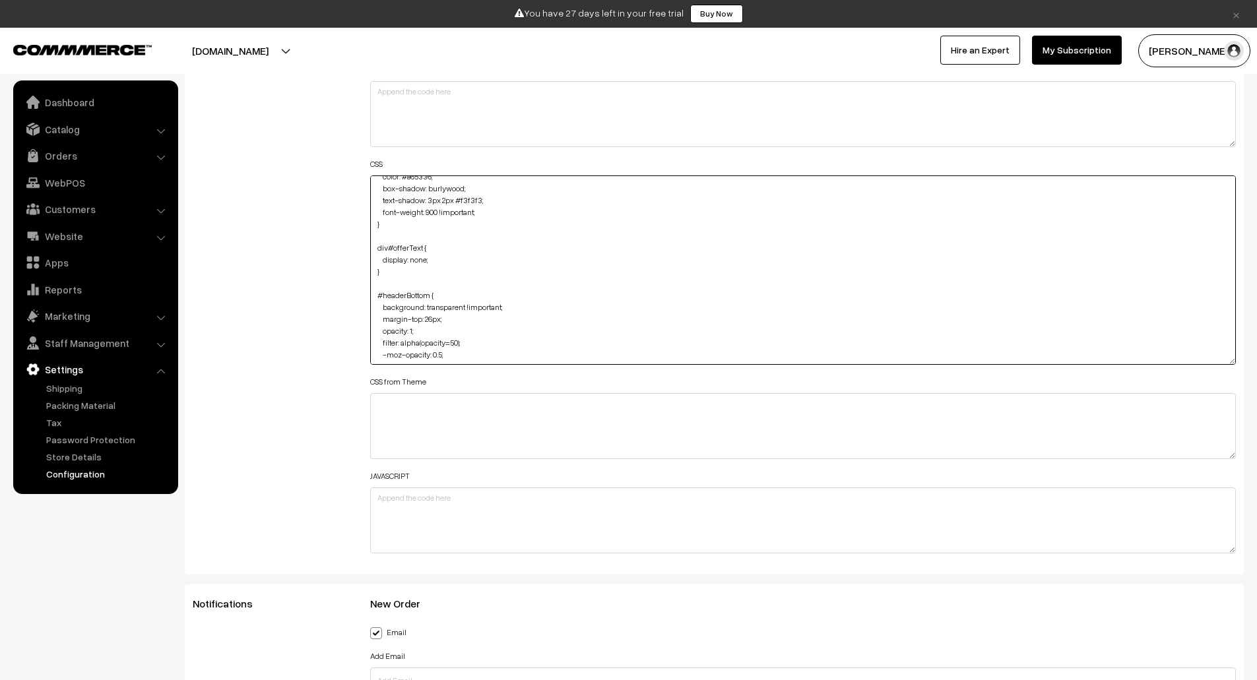
scroll to position [0, 0]
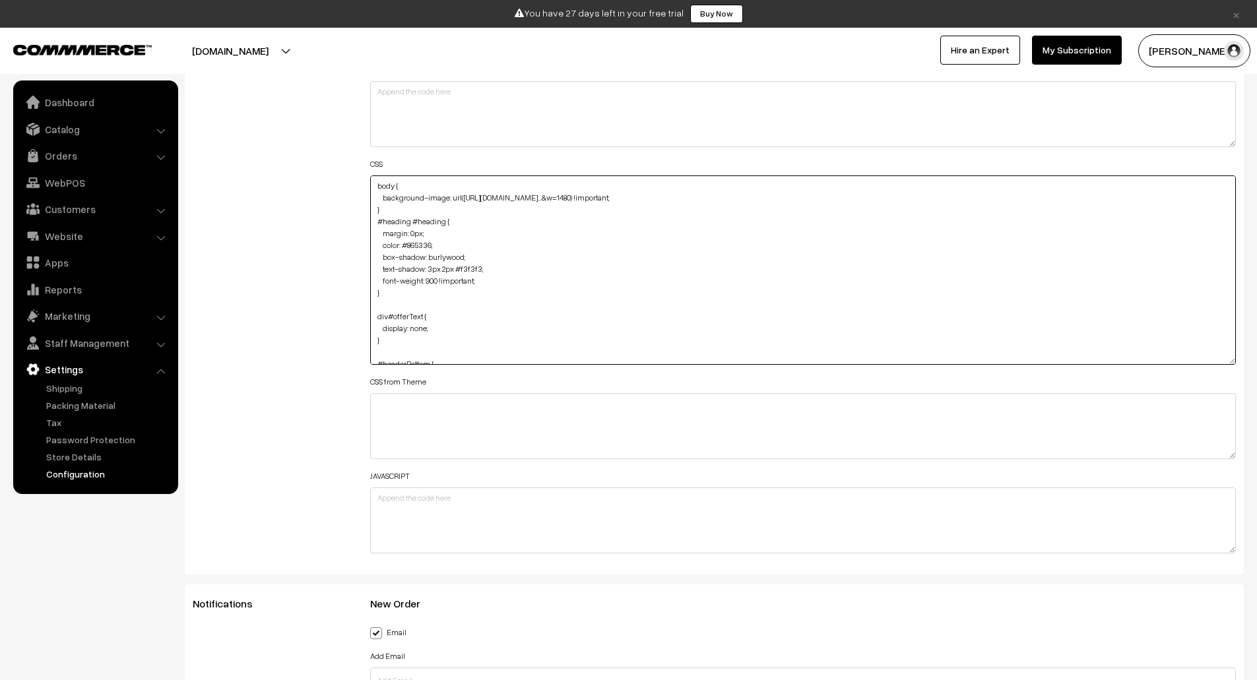
click at [428, 223] on textarea "body { background-image: url(https://img.freepik.com/free-vector/hand-drawn-her…" at bounding box center [803, 269] width 866 height 189
drag, startPoint x: 470, startPoint y: 282, endPoint x: 474, endPoint y: 272, distance: 10.9
click at [474, 272] on textarea "body { background-image: url(https://img.freepik.com/free-vector/hand-drawn-her…" at bounding box center [803, 269] width 866 height 189
drag, startPoint x: 438, startPoint y: 255, endPoint x: 474, endPoint y: 246, distance: 36.6
click at [474, 246] on textarea "body { background-image: url(https://img.freepik.com/free-vector/hand-drawn-her…" at bounding box center [803, 269] width 866 height 189
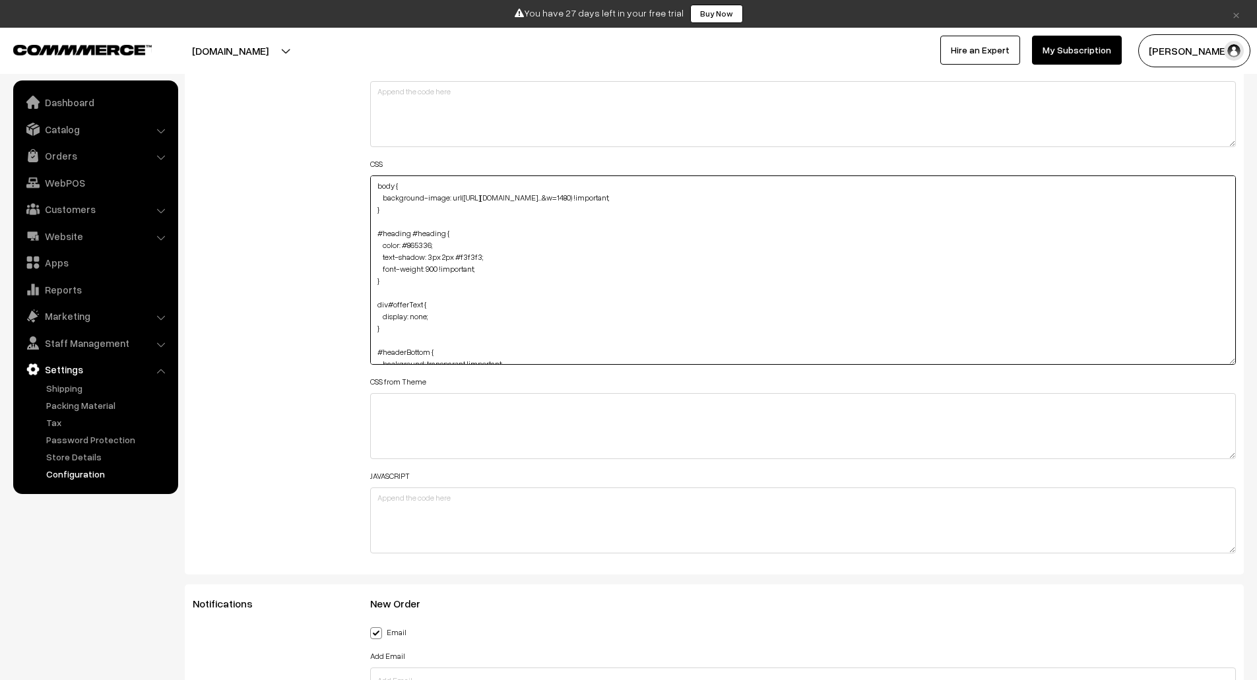
drag, startPoint x: 486, startPoint y: 282, endPoint x: 501, endPoint y: 272, distance: 18.7
click at [501, 272] on textarea "body { background-image: url(https://img.freepik.com/free-vector/hand-drawn-her…" at bounding box center [803, 269] width 866 height 189
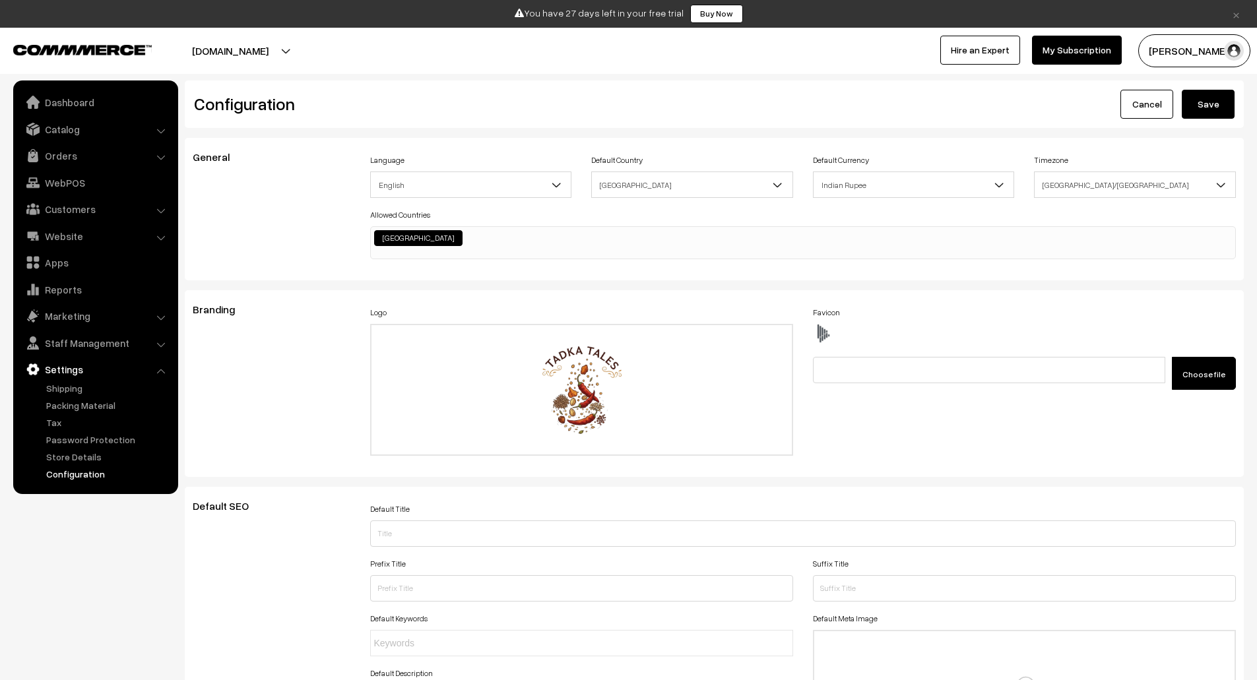
type textarea "body { background-image: url([URL][DOMAIN_NAME]…&w=1480) !important; } #heading…"
click at [1201, 104] on button "Save" at bounding box center [1208, 104] width 53 height 29
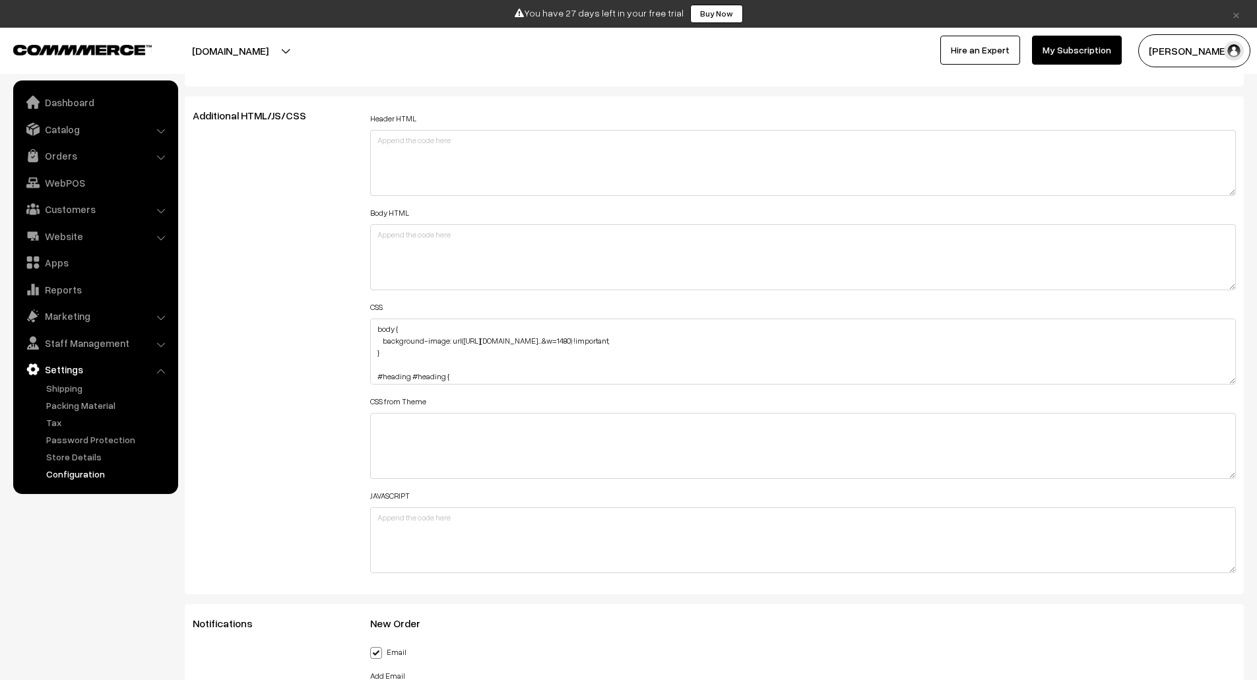
scroll to position [1461, 0]
drag, startPoint x: 1233, startPoint y: 384, endPoint x: 1258, endPoint y: 513, distance: 130.9
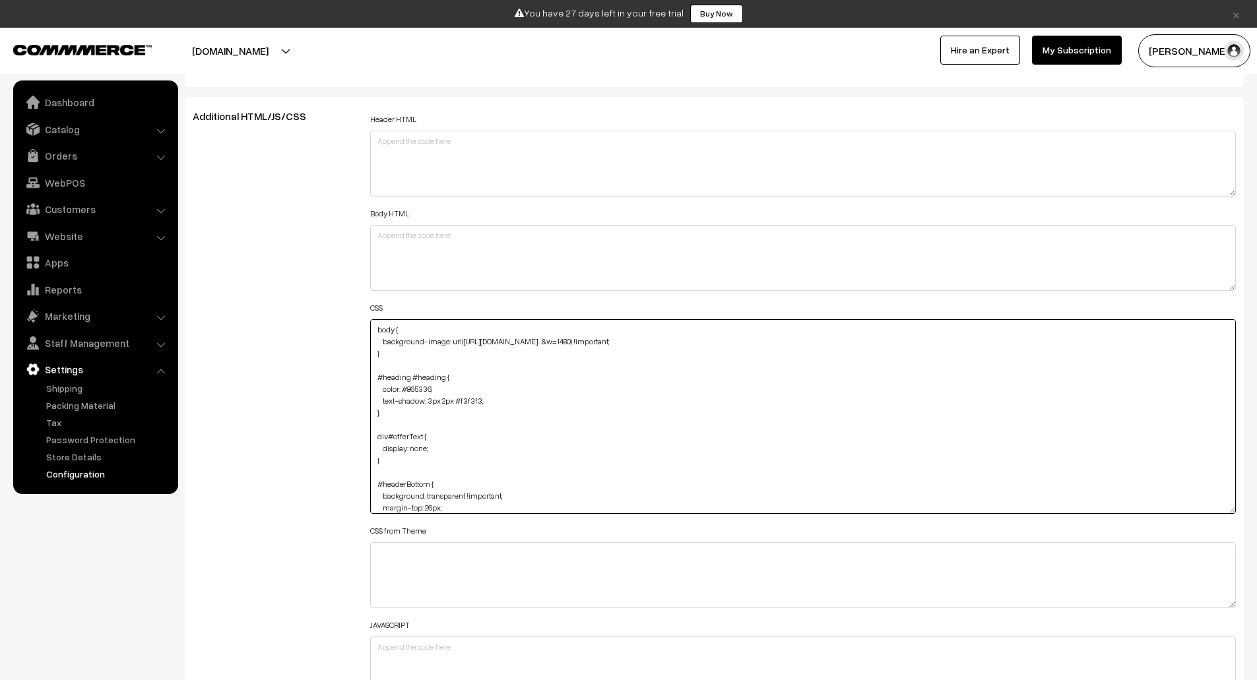
drag, startPoint x: 457, startPoint y: 413, endPoint x: 481, endPoint y: 413, distance: 24.4
click at [481, 413] on textarea "body { background-image: url([URL][DOMAIN_NAME]…&w=1480) !important; } #heading…" at bounding box center [803, 416] width 866 height 195
drag, startPoint x: 436, startPoint y: 402, endPoint x: 404, endPoint y: 401, distance: 32.4
click at [404, 401] on textarea "body { background-image: url([URL][DOMAIN_NAME]…&w=1480) !important; } #heading…" at bounding box center [803, 416] width 866 height 195
click at [474, 392] on textarea "body { background-image: url([URL][DOMAIN_NAME]…&w=1480) !important; } #heading…" at bounding box center [803, 416] width 866 height 195
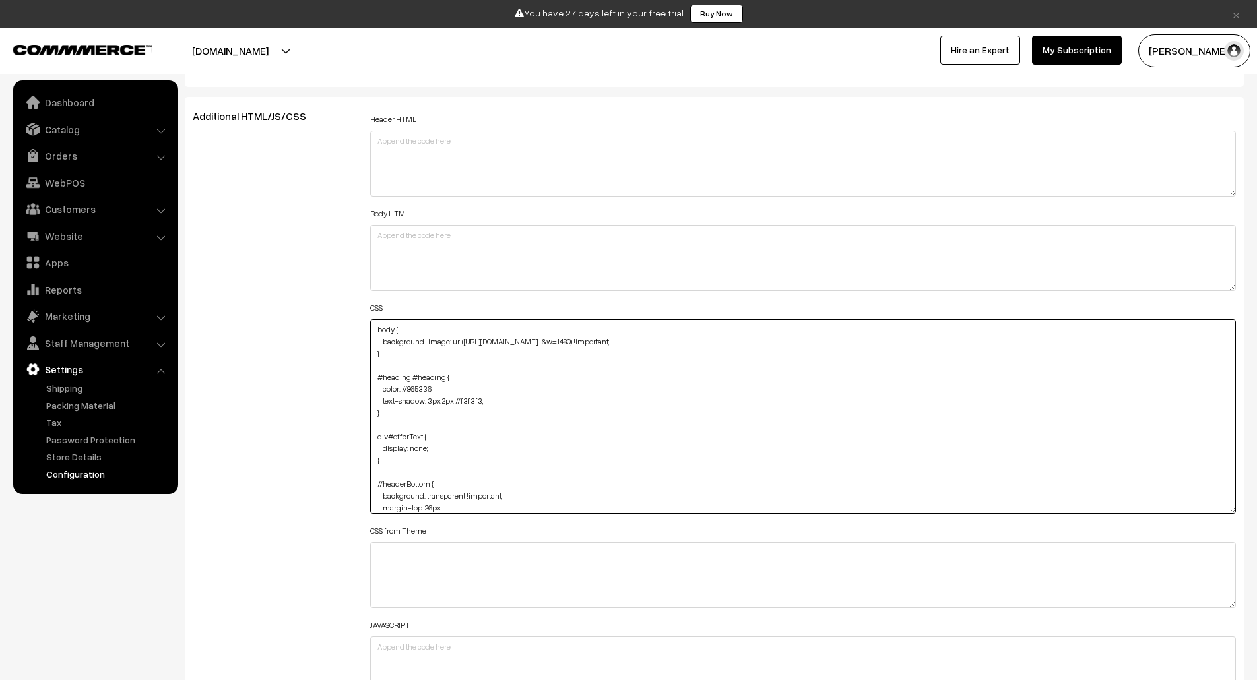
drag, startPoint x: 432, startPoint y: 403, endPoint x: 404, endPoint y: 404, distance: 27.7
click at [404, 404] on textarea "body { background-image: url([URL][DOMAIN_NAME]…&w=1480) !important; } #heading…" at bounding box center [803, 416] width 866 height 195
